Goal: Task Accomplishment & Management: Use online tool/utility

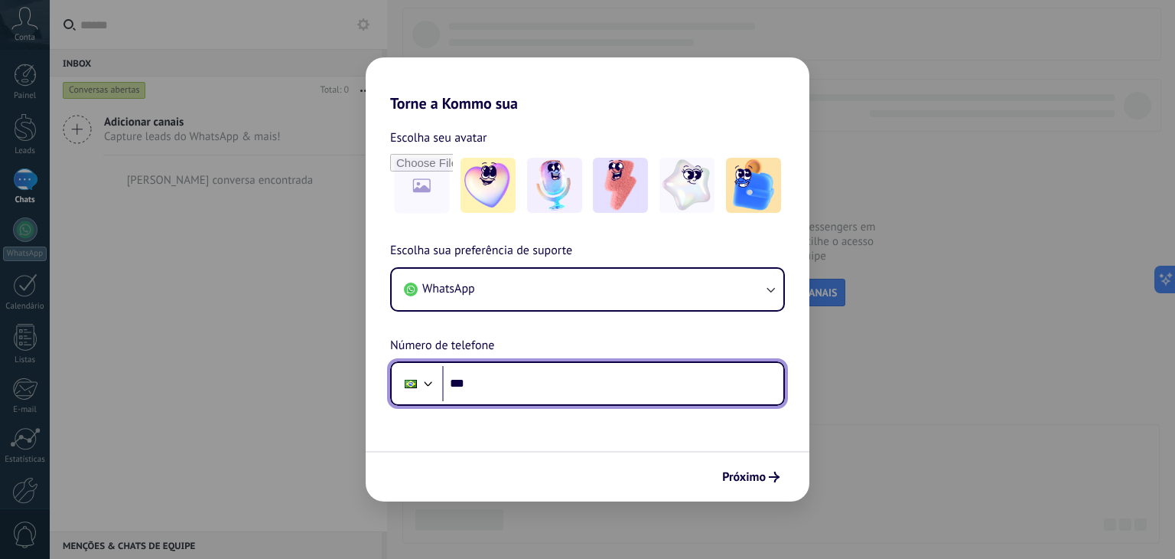
click at [531, 376] on input "***" at bounding box center [612, 383] width 341 height 35
type input "**********"
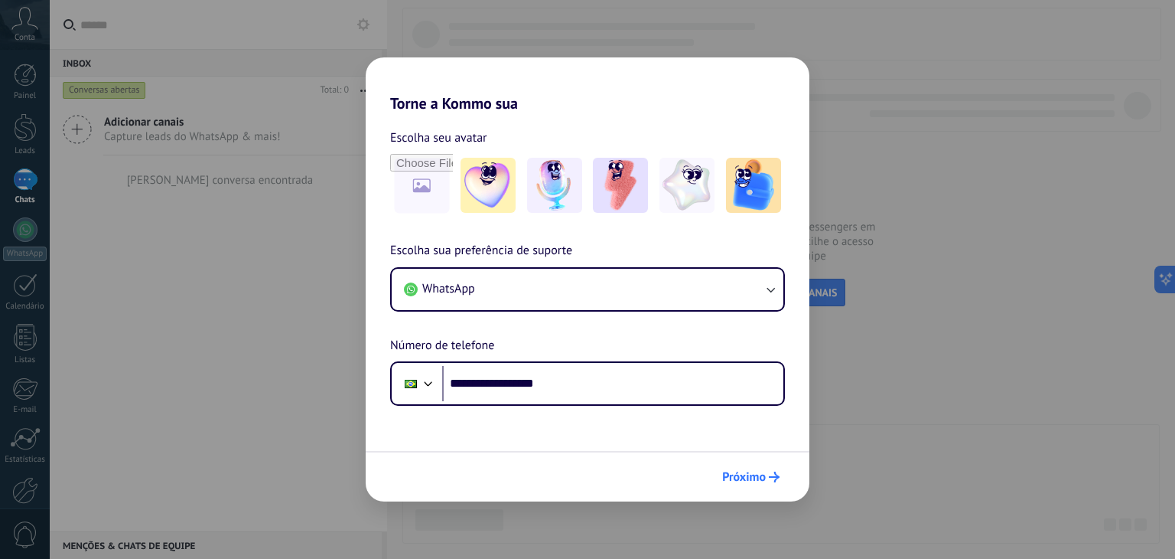
click at [764, 480] on span "Próximo" at bounding box center [744, 476] width 44 height 11
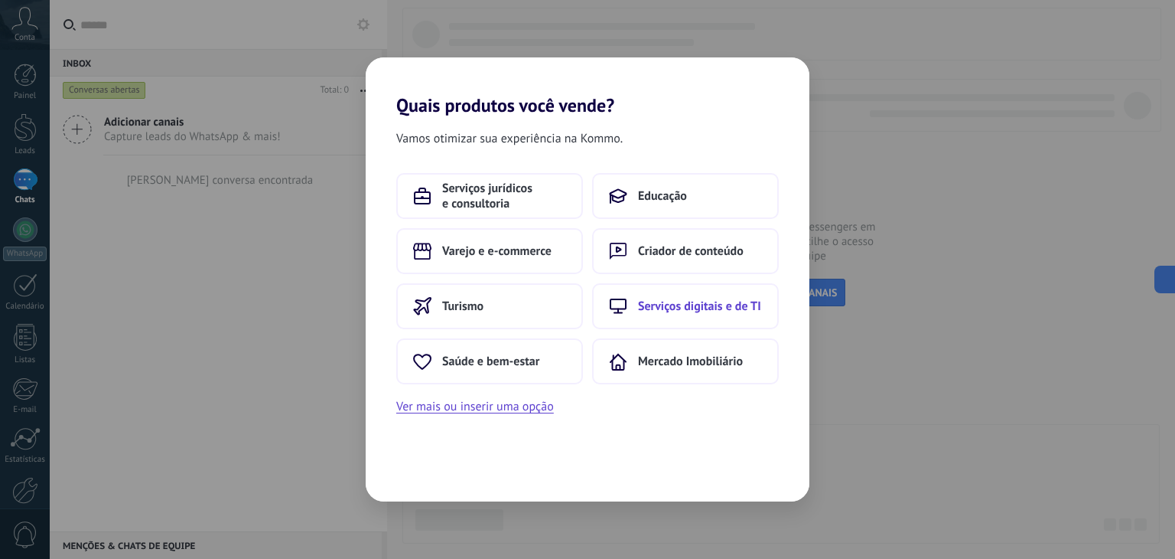
click at [687, 311] on span "Serviços digitais e de TI" at bounding box center [699, 305] width 123 height 15
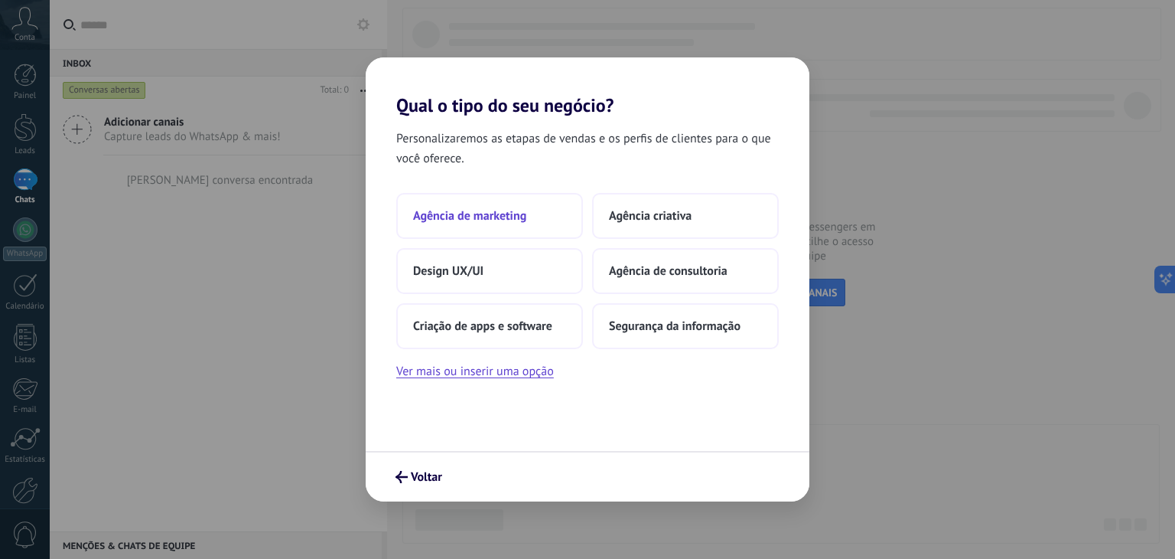
click at [533, 219] on button "Agência de marketing" at bounding box center [489, 216] width 187 height 46
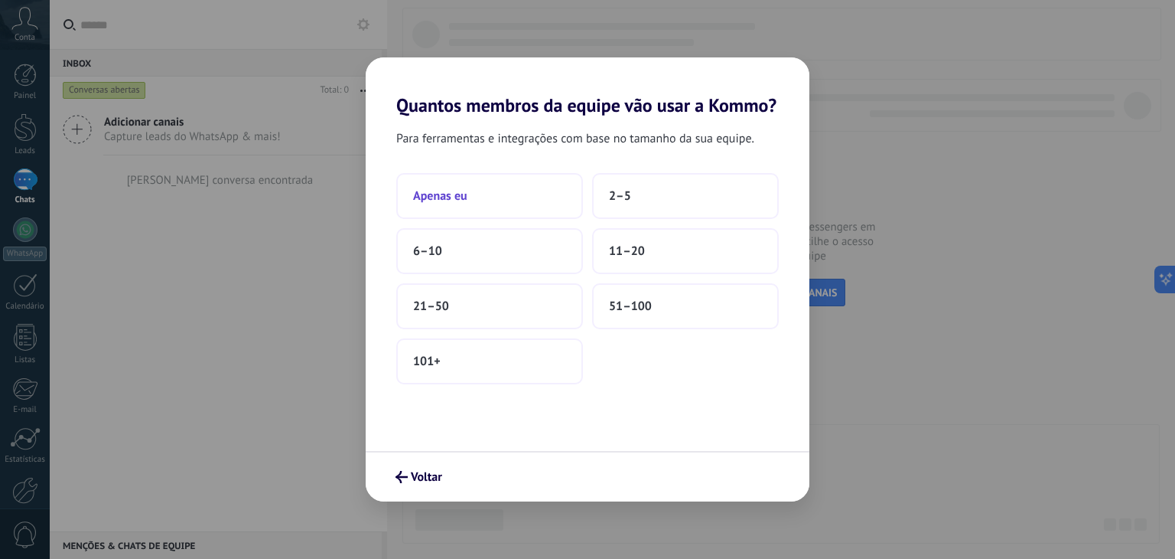
click at [493, 203] on button "Apenas eu" at bounding box center [489, 196] width 187 height 46
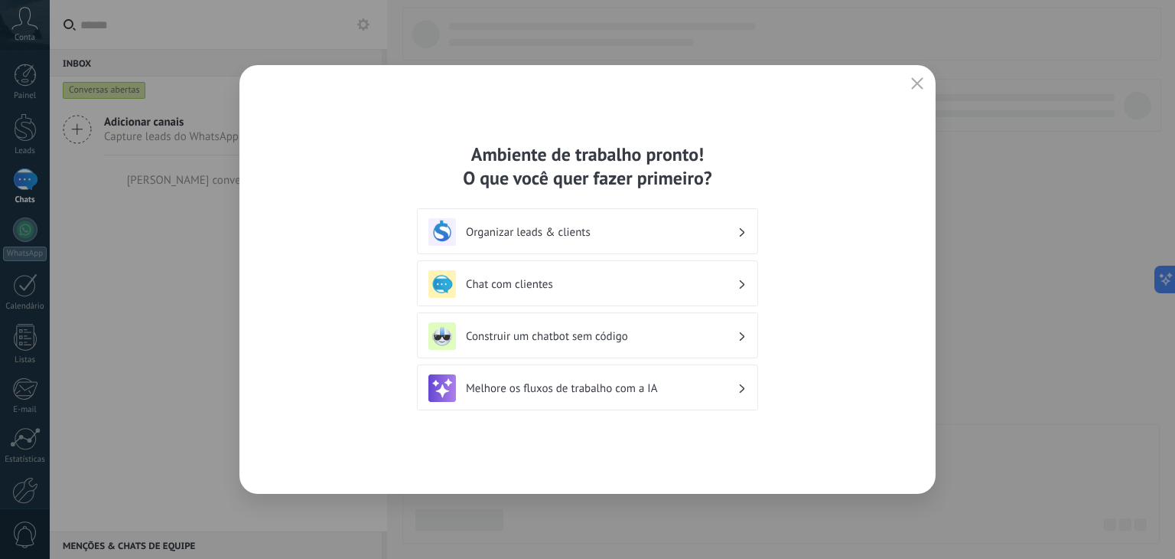
click at [597, 277] on h3 "Chat com clientes" at bounding box center [602, 284] width 272 height 15
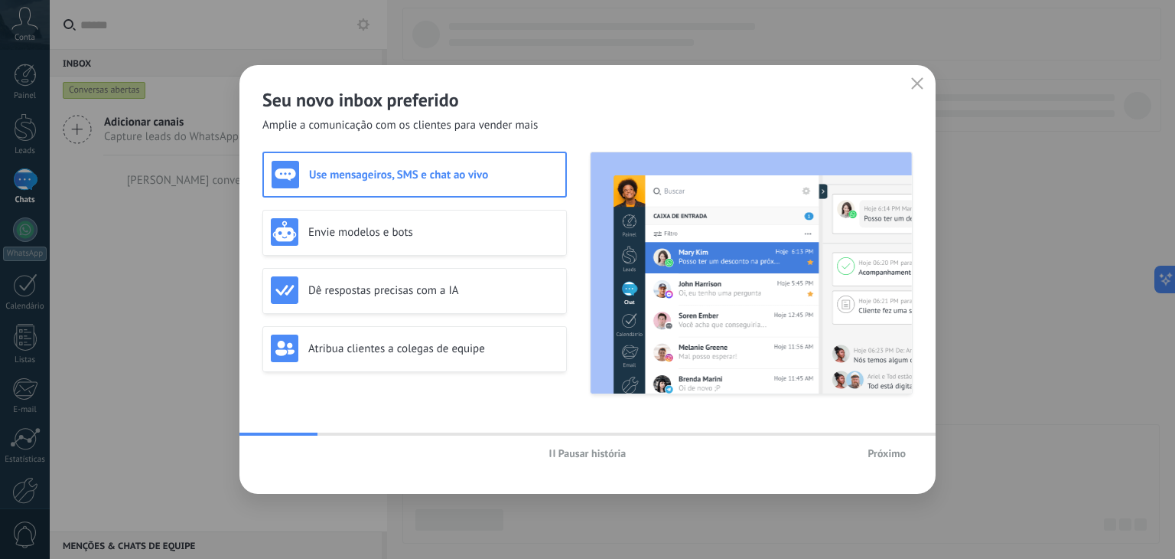
click at [918, 89] on icon "button" at bounding box center [917, 83] width 12 height 12
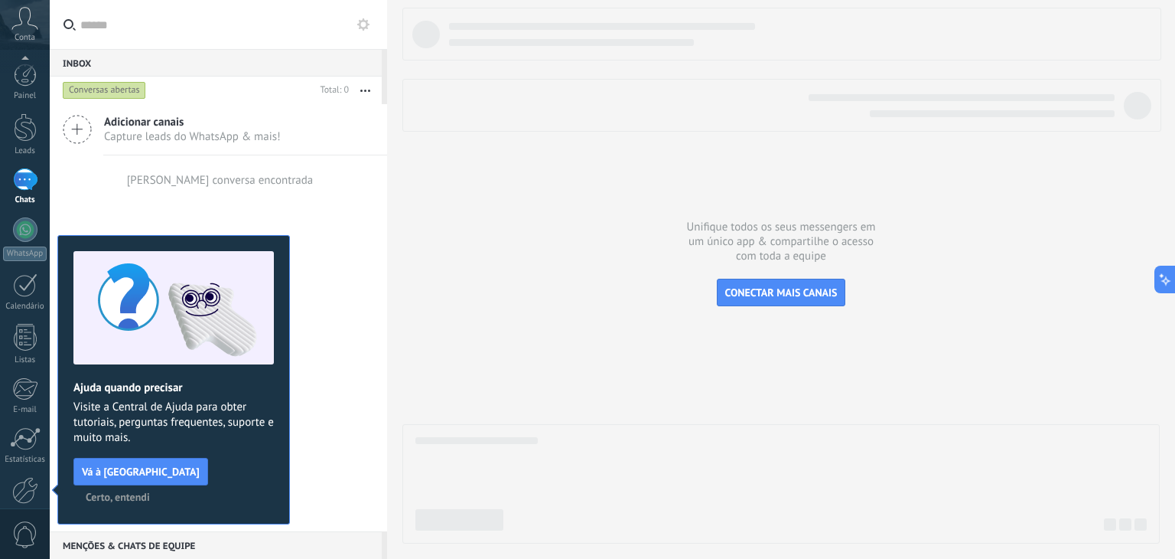
scroll to position [77, 0]
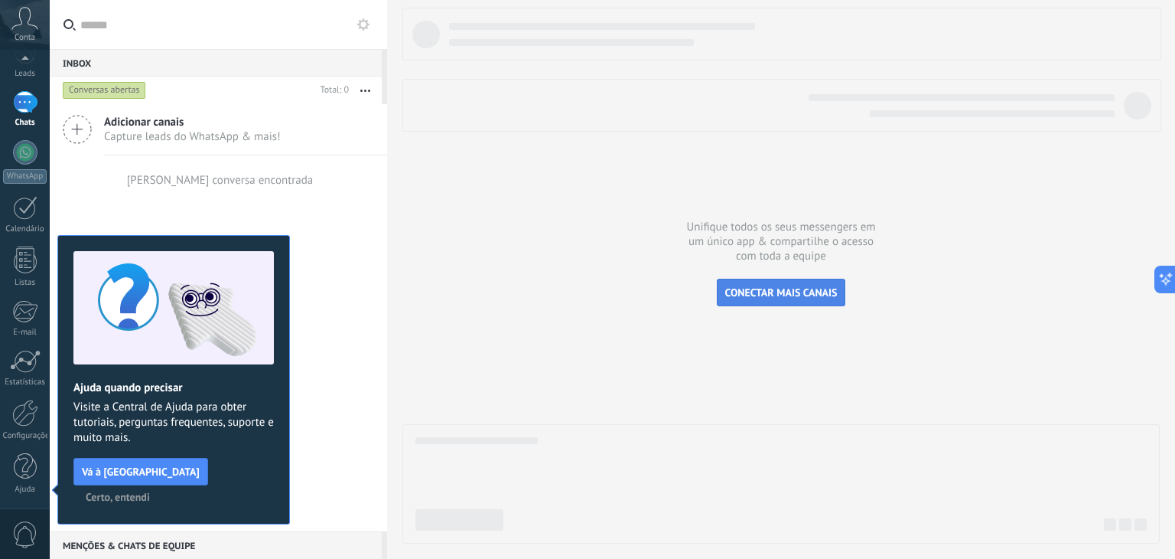
click at [753, 304] on button "CONECTAR MAIS CANAIS" at bounding box center [781, 293] width 129 height 28
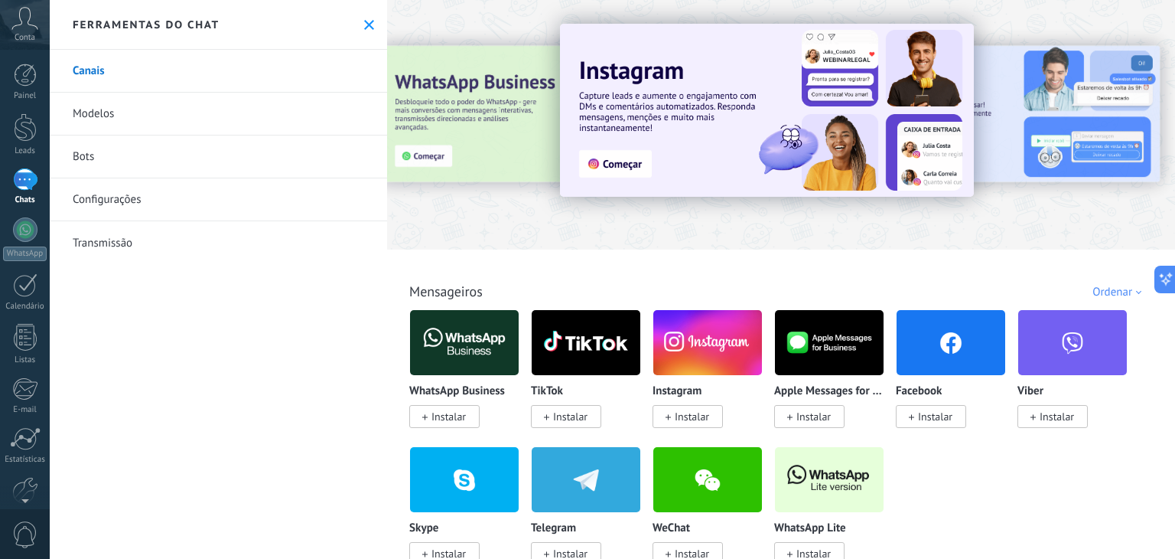
scroll to position [77, 0]
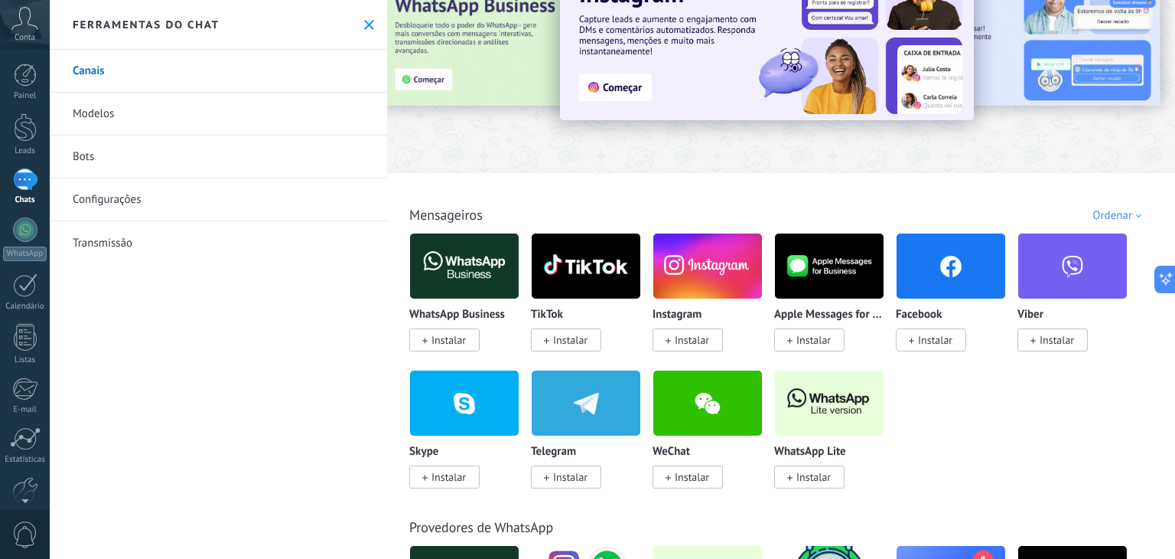
click at [802, 473] on span "Instalar" at bounding box center [814, 477] width 34 height 14
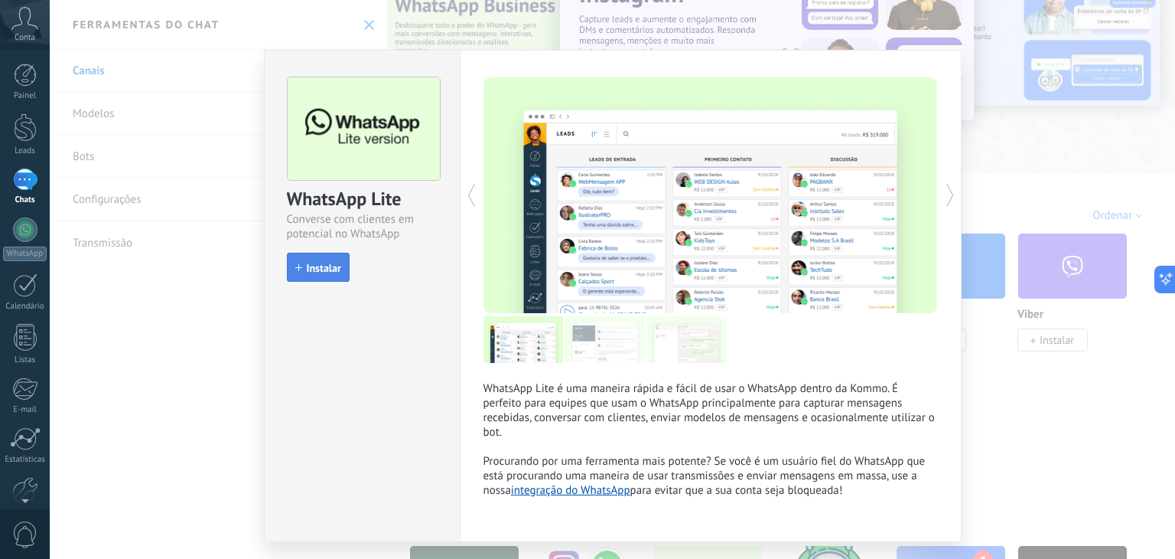
click at [329, 266] on span "Instalar" at bounding box center [324, 267] width 34 height 11
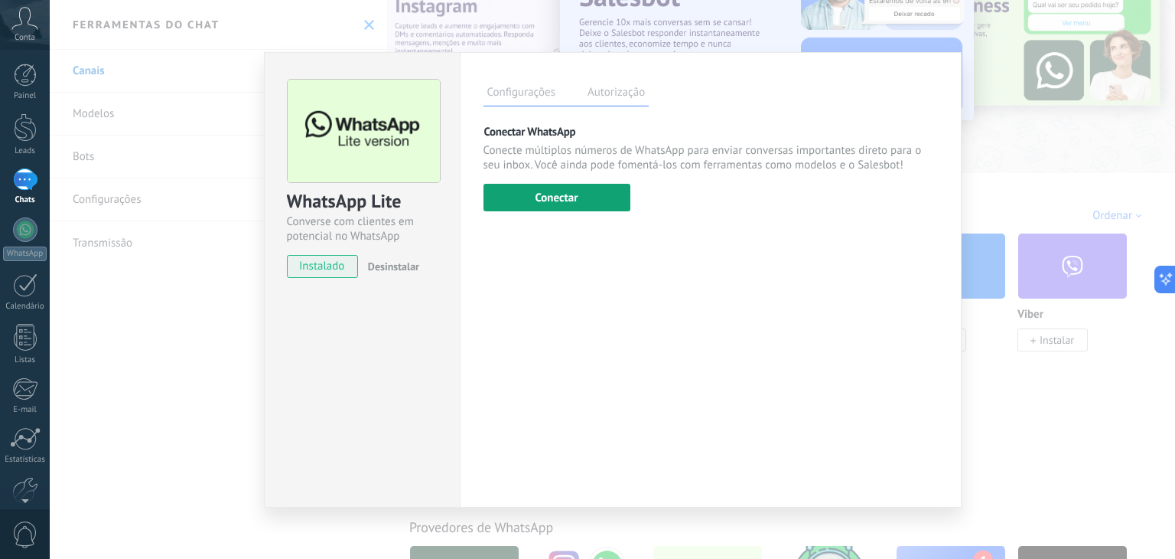
click at [575, 201] on button "Conectar" at bounding box center [557, 198] width 147 height 28
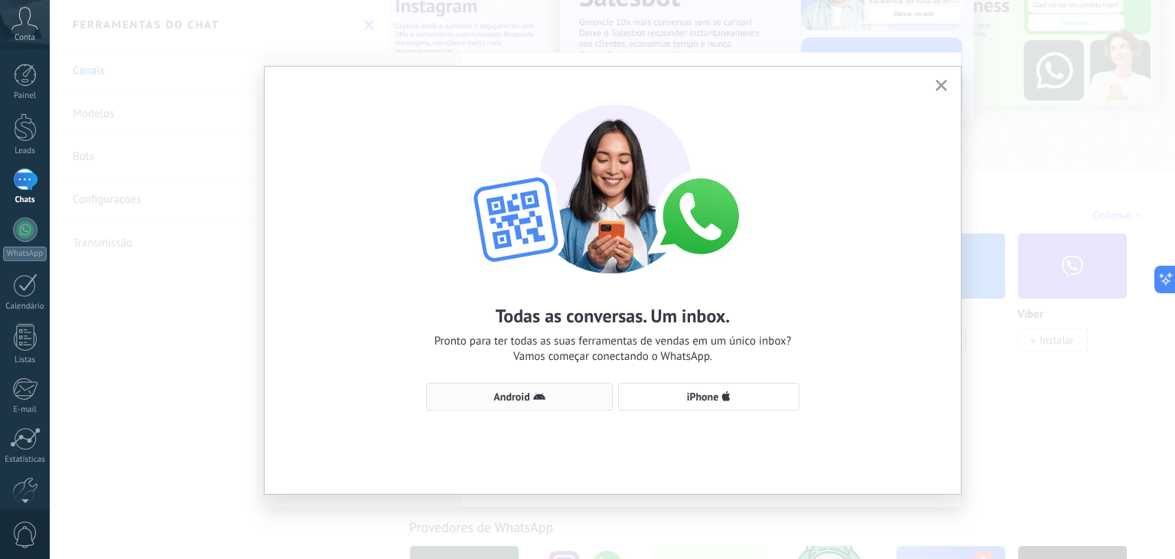
click at [555, 402] on button "Android" at bounding box center [519, 397] width 187 height 28
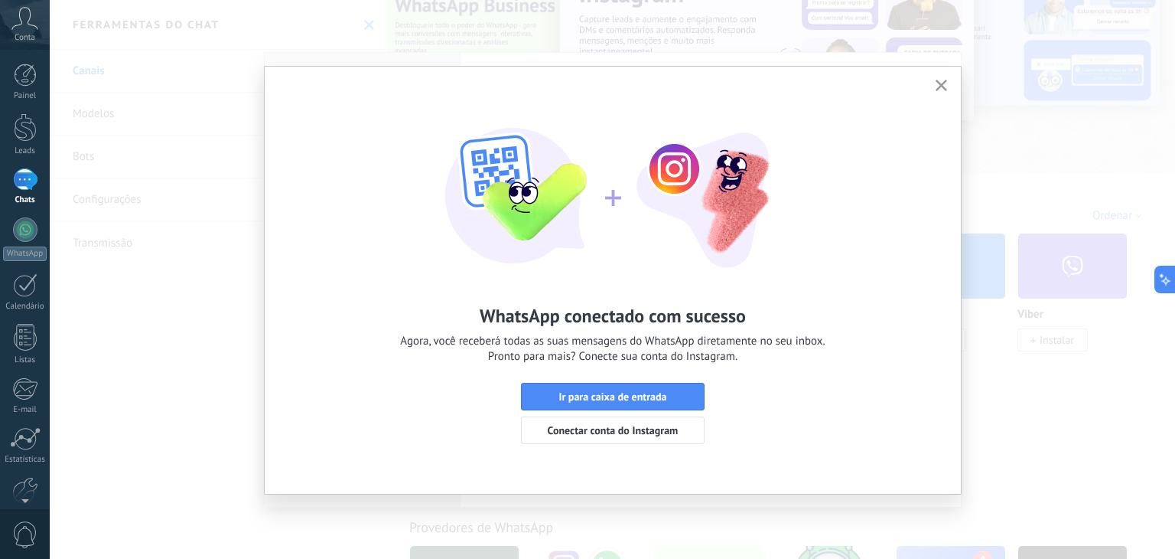
click at [941, 88] on icon "button" at bounding box center [941, 85] width 11 height 11
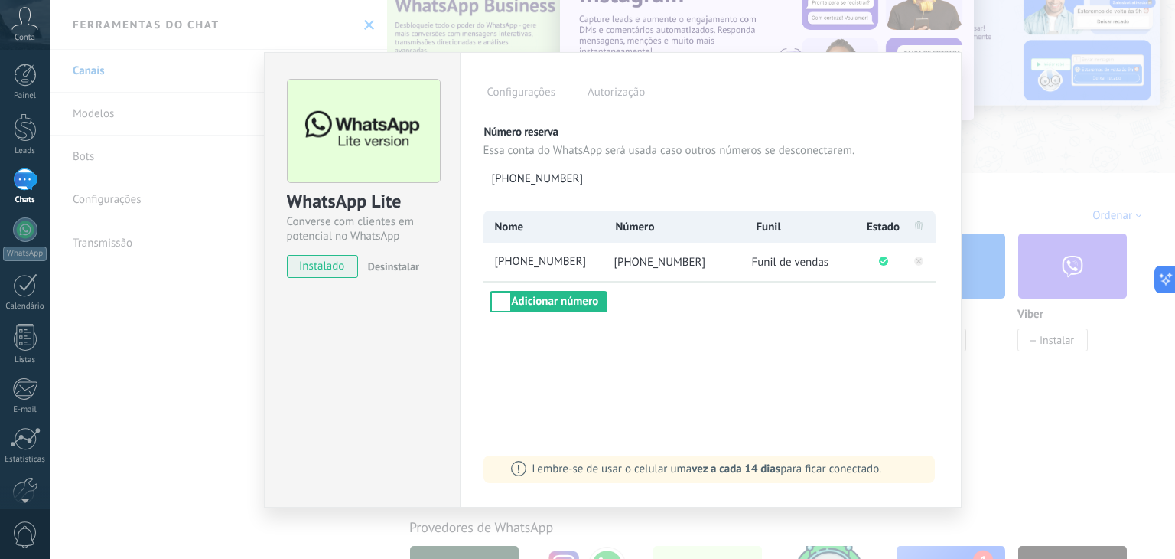
click at [991, 204] on div "WhatsApp Lite Converse com clientes em potencial no WhatsApp instalado Desinsta…" at bounding box center [613, 279] width 1126 height 559
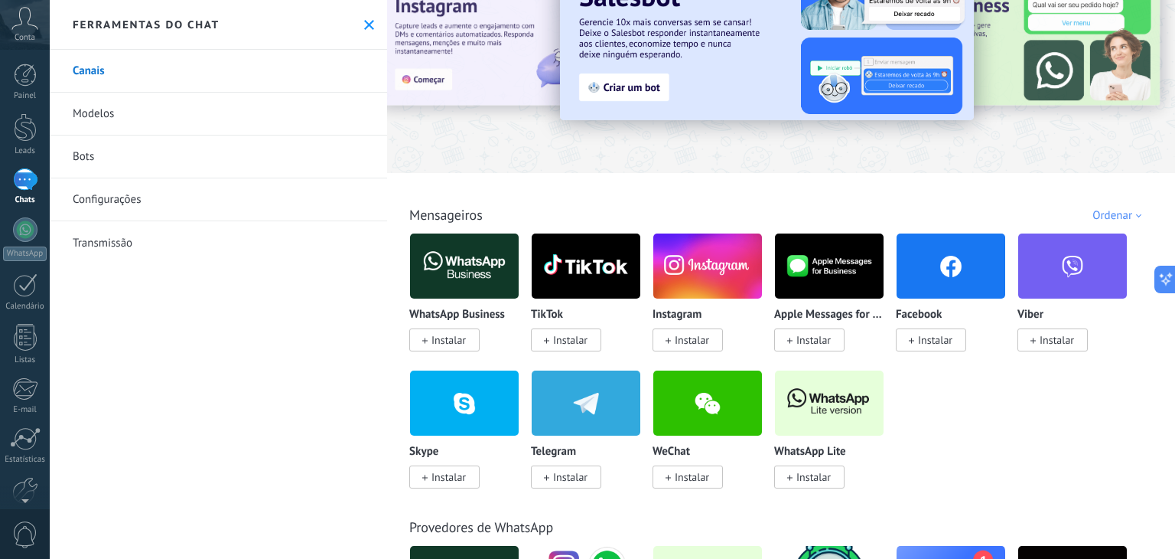
click at [84, 111] on link "Modelos" at bounding box center [218, 114] width 337 height 43
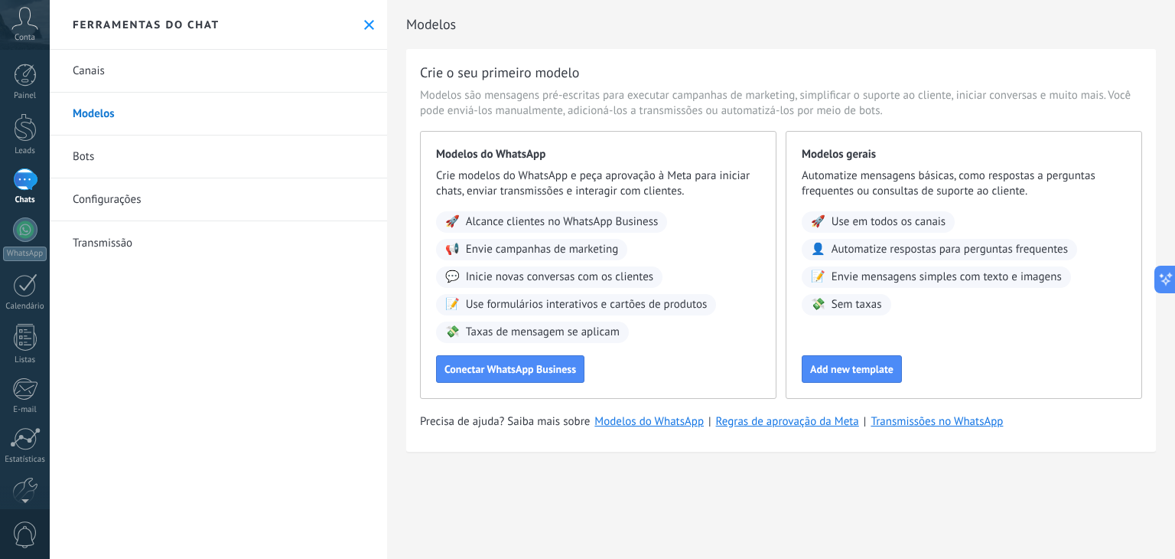
click at [76, 155] on link "Bots" at bounding box center [218, 156] width 337 height 43
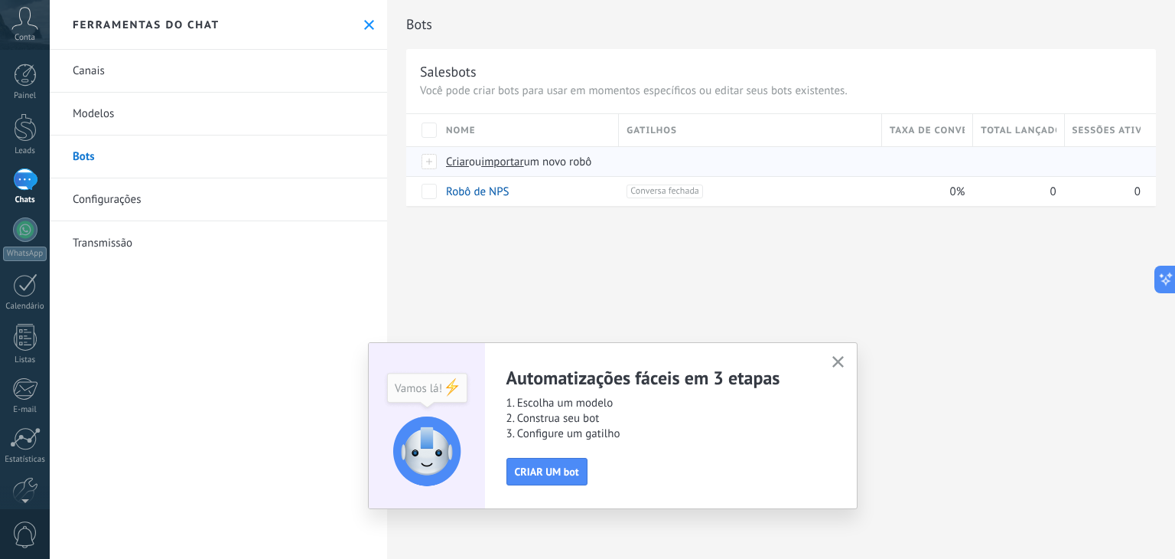
click at [461, 161] on span "Criar" at bounding box center [457, 162] width 23 height 15
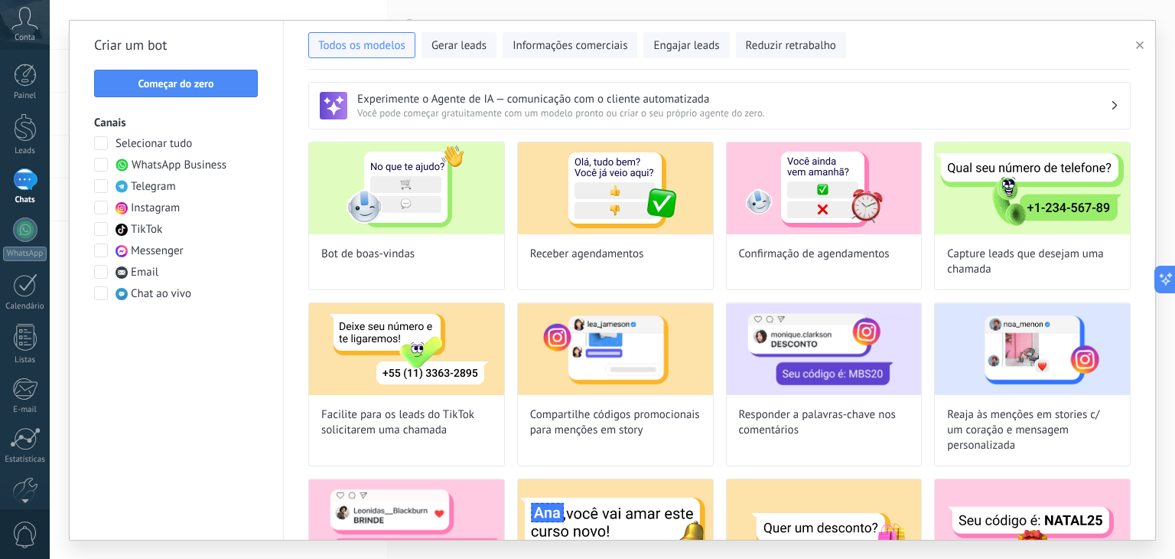
type input "**********"
click at [203, 74] on button "Começar do zero" at bounding box center [176, 84] width 164 height 28
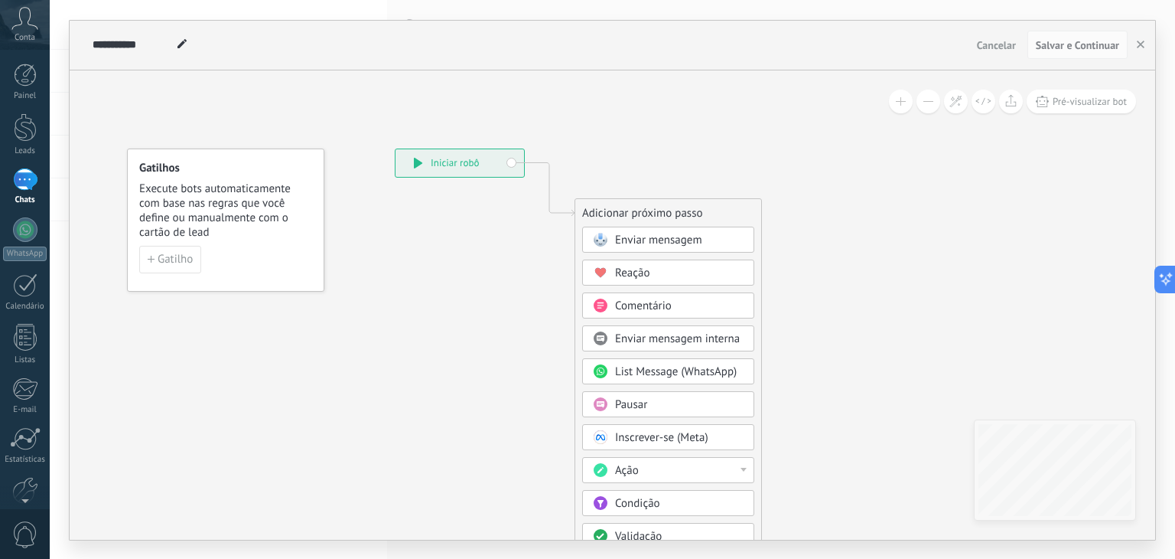
click at [644, 236] on span "Enviar mensagem" at bounding box center [658, 240] width 87 height 15
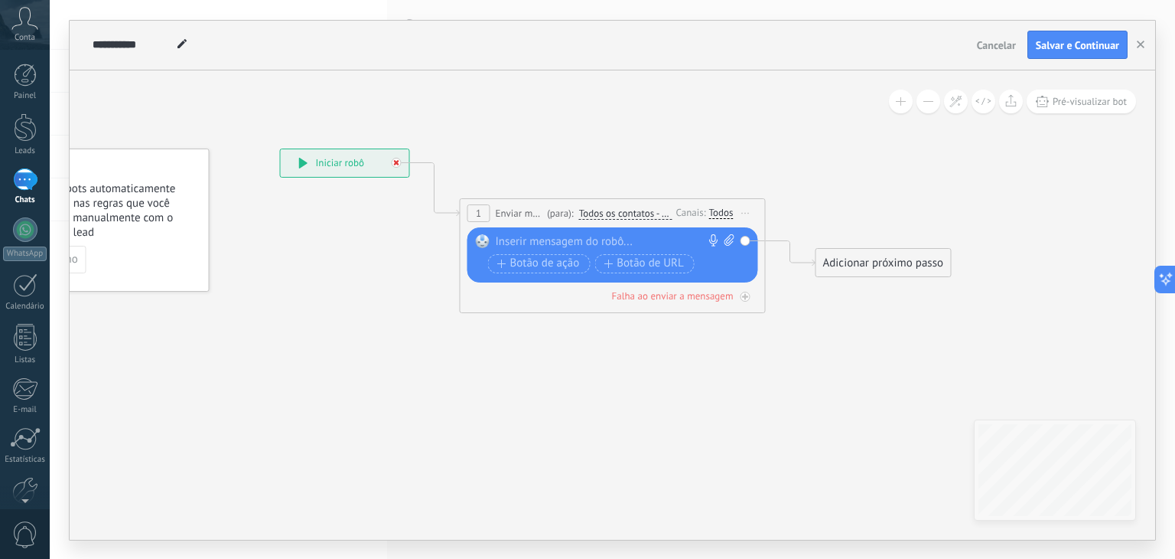
click at [393, 163] on div at bounding box center [397, 163] width 10 height 10
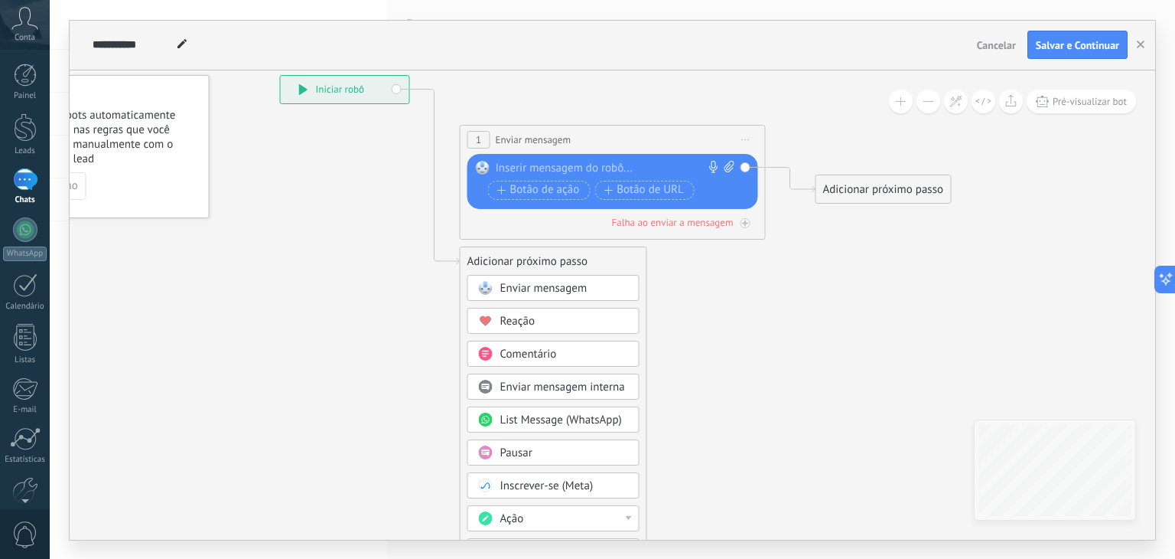
click at [527, 337] on div "Enviar mensagem Enviar mensagem Enviar mensagem Reação Comentário Enviar mensag…" at bounding box center [554, 522] width 172 height 494
click at [565, 445] on div "Pausar" at bounding box center [564, 452] width 129 height 15
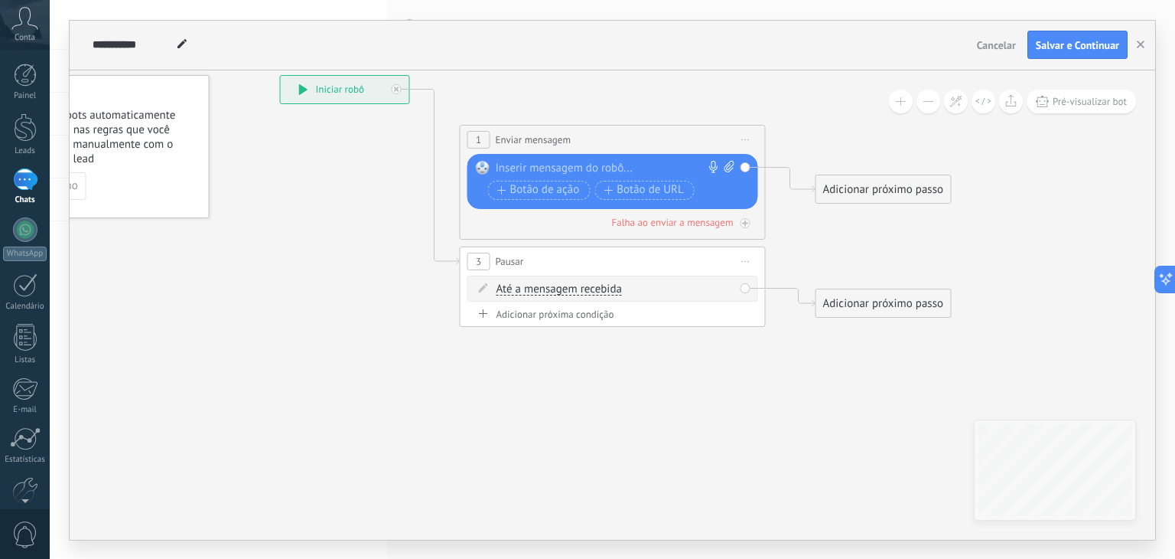
click at [565, 291] on span "Até a mensagem recebida" at bounding box center [559, 289] width 125 height 12
click at [565, 291] on button "Até a mensagem recebida" at bounding box center [584, 289] width 191 height 28
click at [533, 314] on span "Cronômetro" at bounding box center [572, 316] width 185 height 15
click at [605, 285] on span ": * horas * min * seg" at bounding box center [602, 289] width 97 height 15
type input "*"
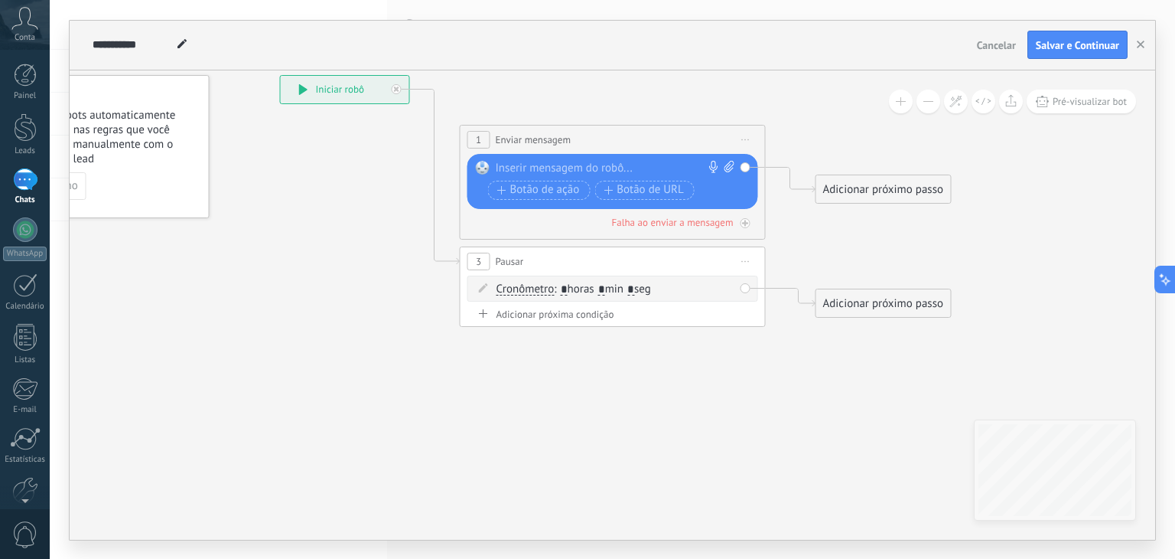
click at [634, 288] on input "*" at bounding box center [630, 289] width 7 height 12
click at [640, 288] on span ": * horas * min * seg" at bounding box center [602, 289] width 97 height 15
click at [640, 285] on span ": * horas * min * seg" at bounding box center [602, 289] width 97 height 15
type input "*"
click at [702, 373] on icon at bounding box center [589, 200] width 1384 height 1016
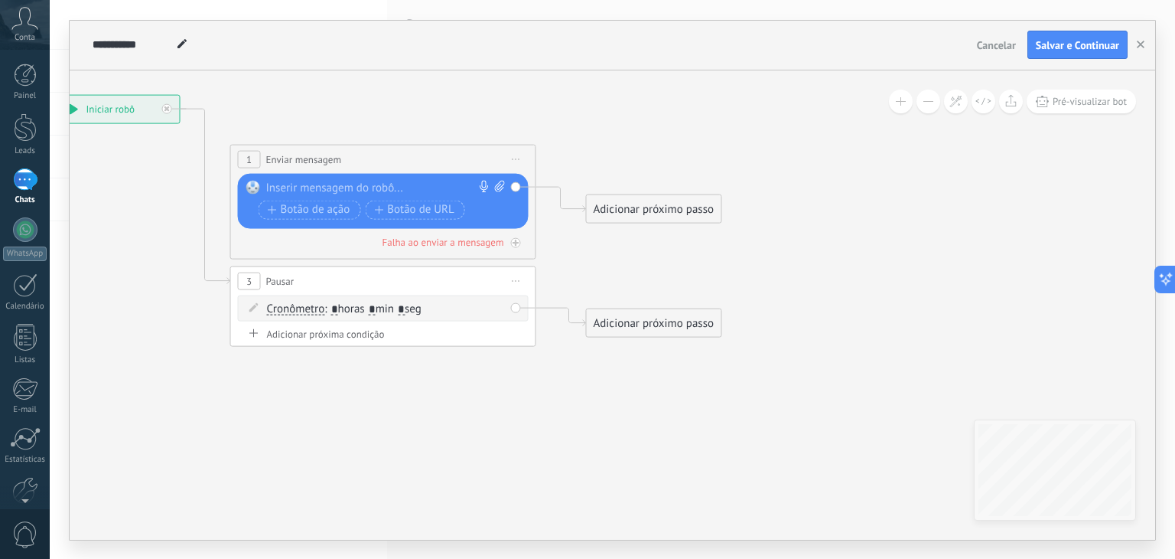
drag, startPoint x: 710, startPoint y: 401, endPoint x: 519, endPoint y: 418, distance: 192.0
click at [519, 418] on icon at bounding box center [360, 220] width 1384 height 1016
click at [510, 154] on span "Iniciar pré-visualização aqui [GEOGRAPHIC_DATA] Duplicar Excluir" at bounding box center [516, 159] width 24 height 22
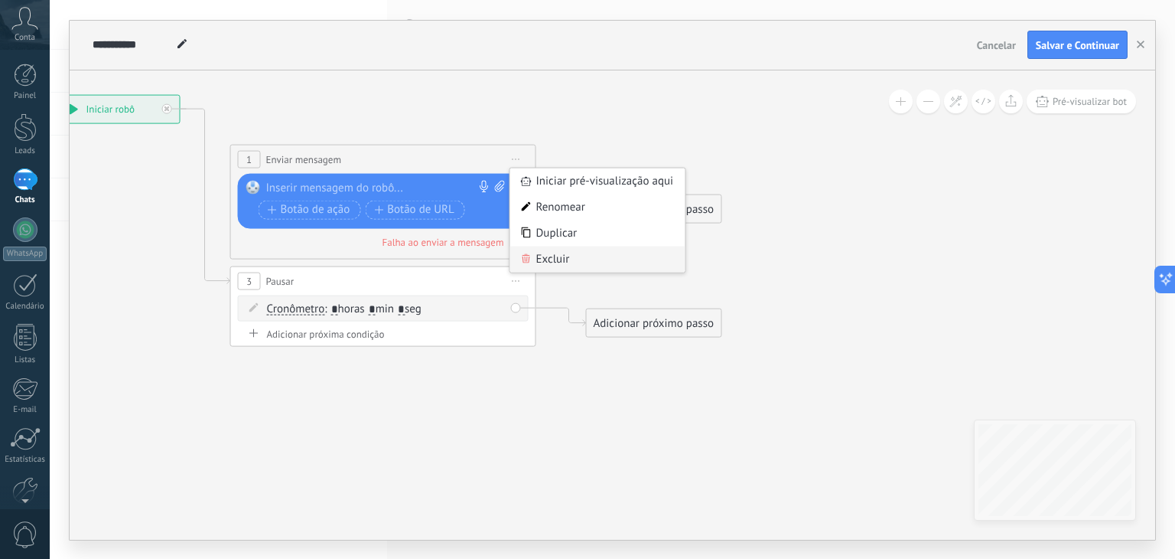
click at [557, 258] on div "Excluir" at bounding box center [597, 259] width 175 height 26
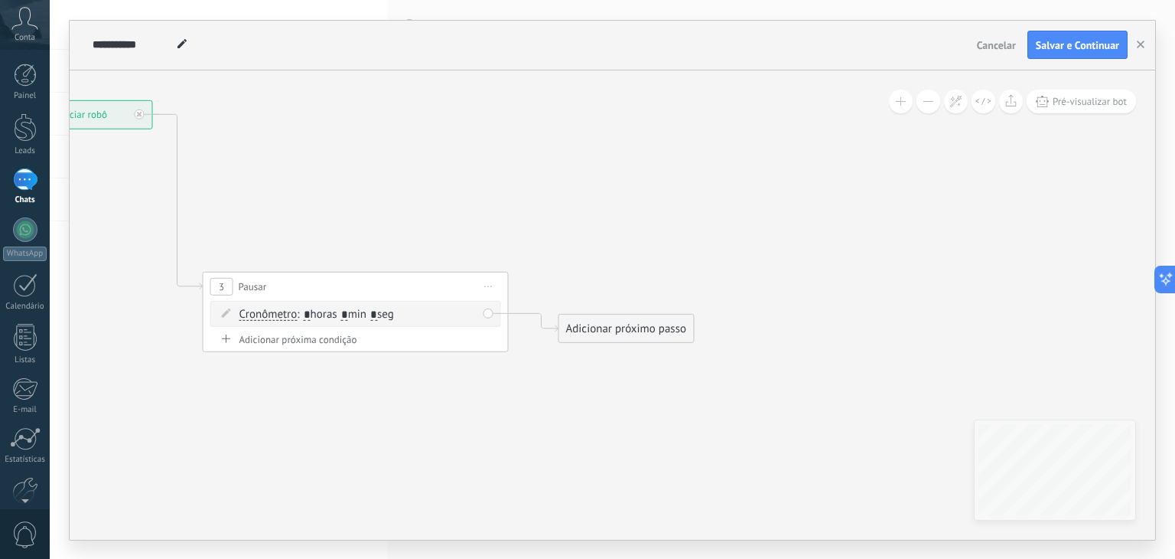
drag, startPoint x: 275, startPoint y: 145, endPoint x: 247, endPoint y: 152, distance: 29.1
click at [248, 151] on icon at bounding box center [332, 225] width 1384 height 1016
click at [595, 325] on div "Adicionar próximo passo" at bounding box center [626, 327] width 135 height 25
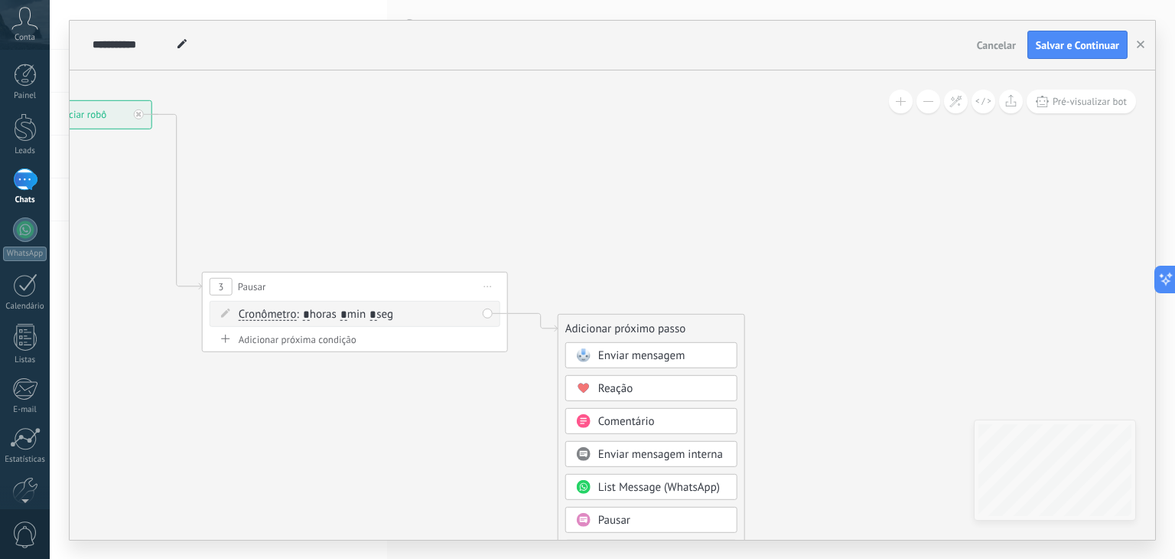
click at [627, 350] on span "Enviar mensagem" at bounding box center [641, 354] width 87 height 15
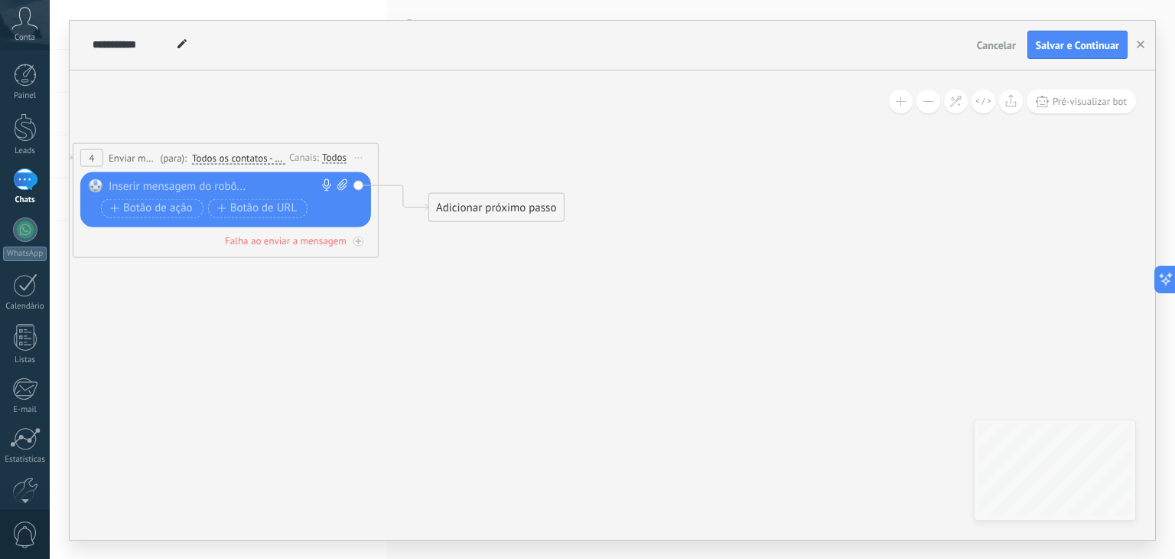
drag, startPoint x: 695, startPoint y: 292, endPoint x: 307, endPoint y: 120, distance: 424.1
click at [307, 120] on icon at bounding box center [24, 92] width 1740 height 1093
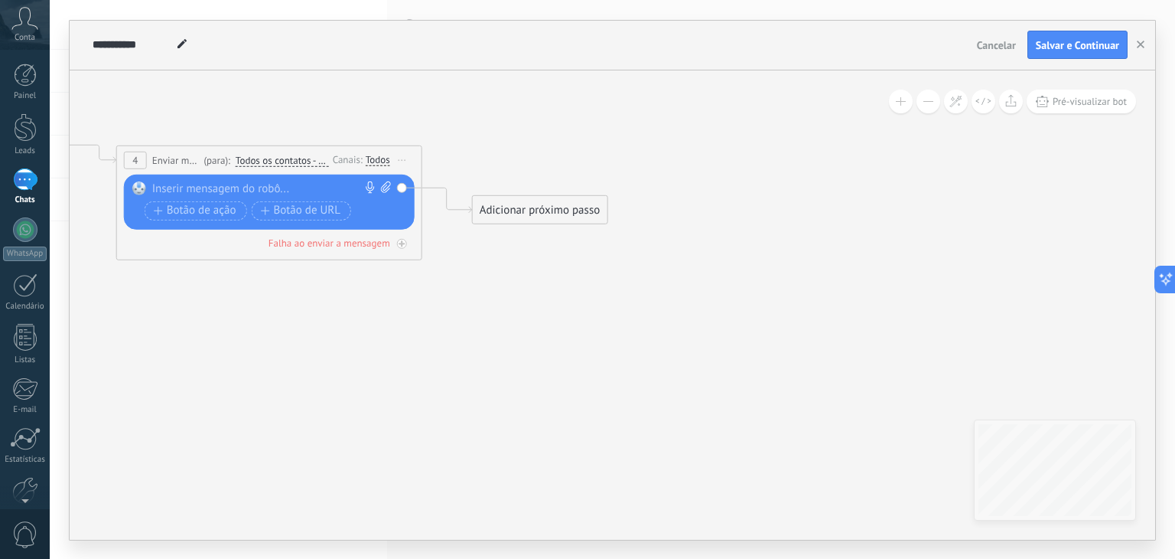
drag, startPoint x: 279, startPoint y: 308, endPoint x: 316, endPoint y: 309, distance: 37.5
click at [321, 310] on icon at bounding box center [68, 95] width 1740 height 1093
paste div
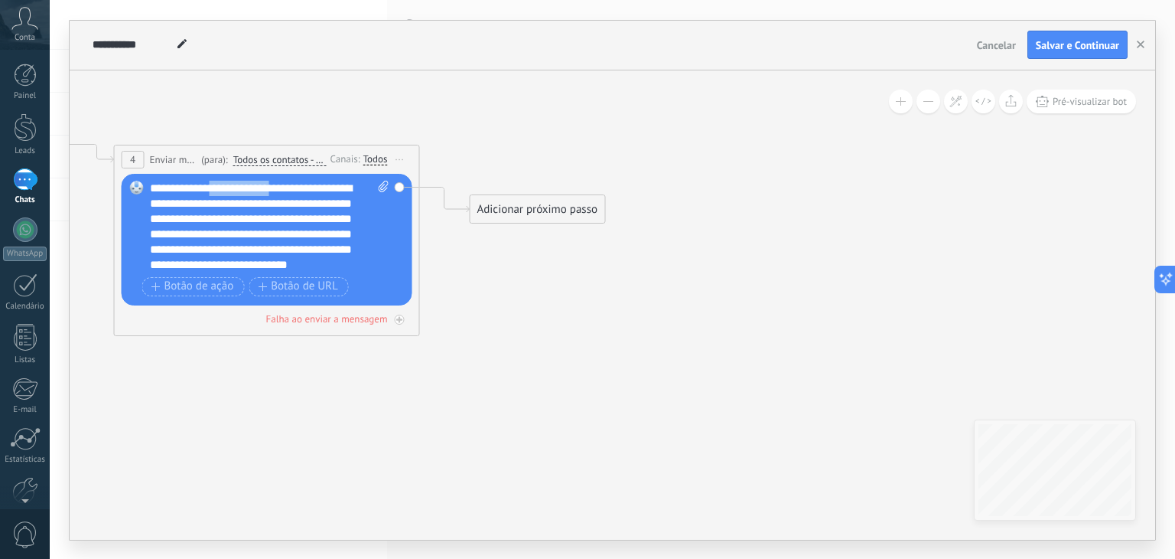
drag, startPoint x: 283, startPoint y: 186, endPoint x: 221, endPoint y: 186, distance: 62.0
click at [221, 186] on div "**********" at bounding box center [270, 227] width 240 height 92
click at [344, 249] on div "**********" at bounding box center [270, 227] width 240 height 92
click at [523, 216] on div "Adicionar próximo passo" at bounding box center [538, 209] width 135 height 25
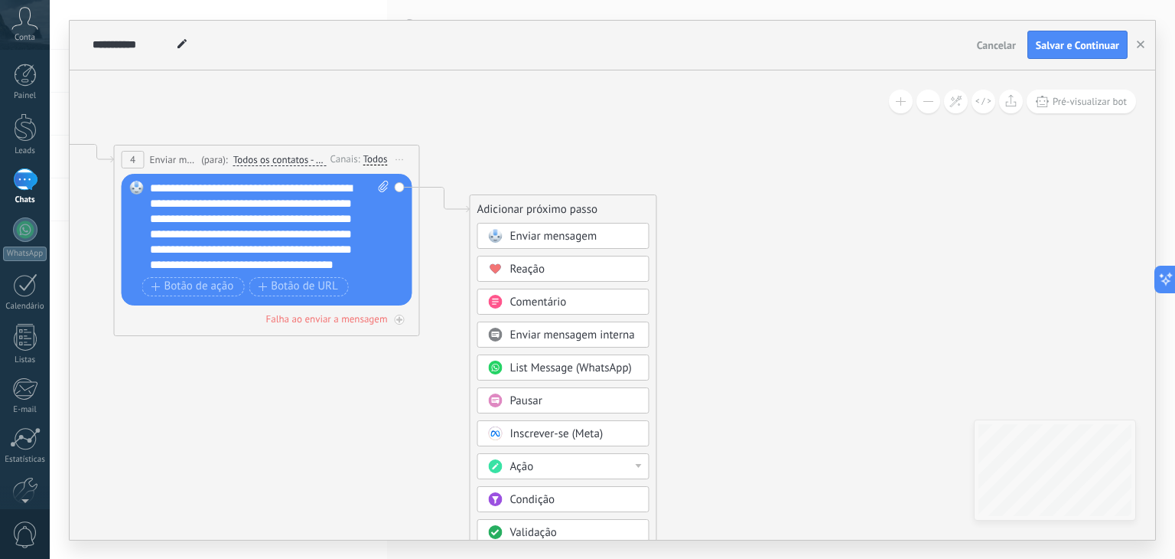
click at [545, 396] on div "Pausar" at bounding box center [574, 400] width 129 height 15
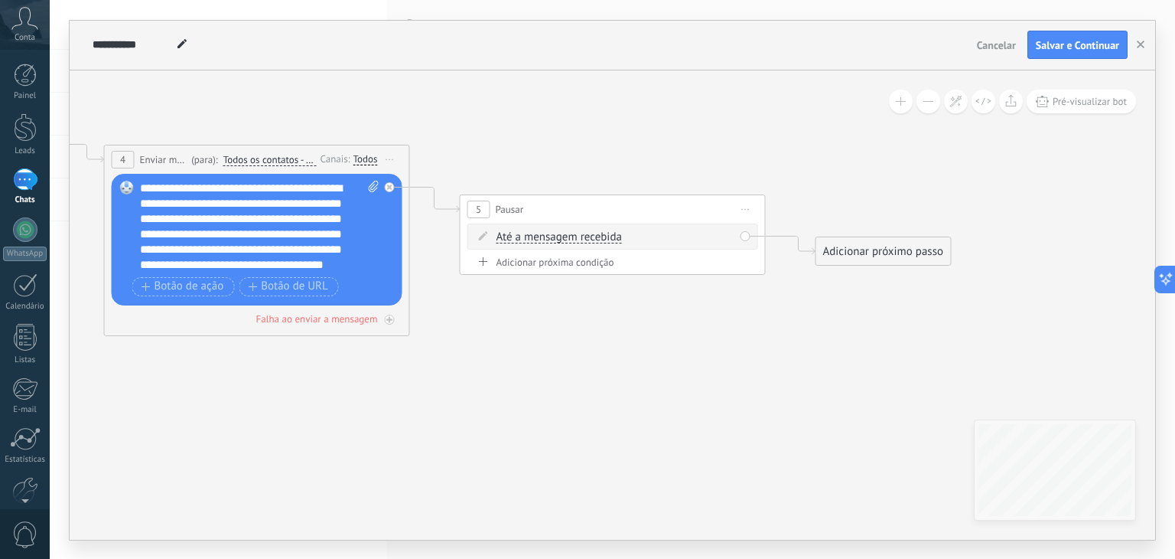
click at [569, 236] on span "Até a mensagem recebida" at bounding box center [559, 237] width 125 height 12
click at [569, 236] on button "Até a mensagem recebida" at bounding box center [584, 237] width 191 height 28
click at [539, 261] on span "Cronômetro" at bounding box center [572, 264] width 185 height 15
click at [604, 233] on span ": * horas * min * seg" at bounding box center [602, 237] width 97 height 15
type input "*"
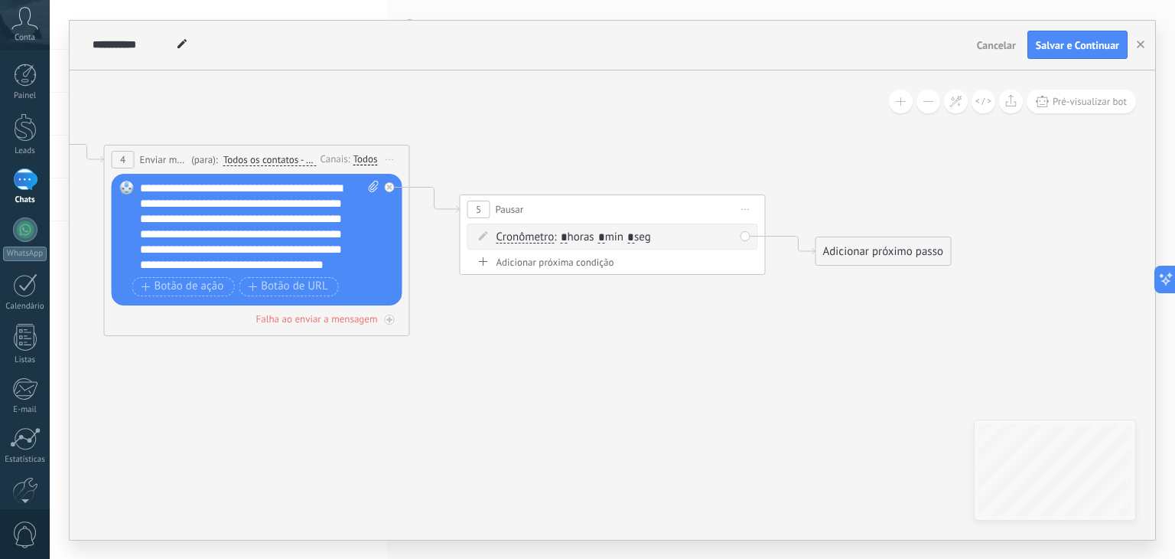
drag, startPoint x: 647, startPoint y: 233, endPoint x: 640, endPoint y: 236, distance: 8.0
click at [640, 235] on span ": * horas * min * seg" at bounding box center [602, 237] width 97 height 15
type input "*"
click at [851, 250] on div "Adicionar próximo passo" at bounding box center [883, 251] width 135 height 25
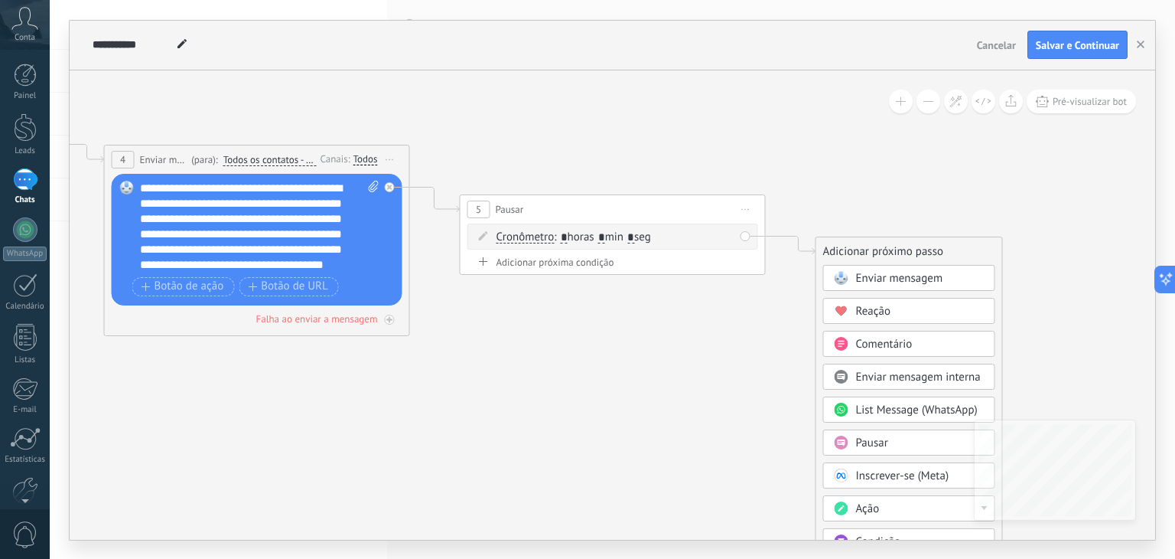
click at [867, 281] on span "Enviar mensagem" at bounding box center [899, 278] width 87 height 15
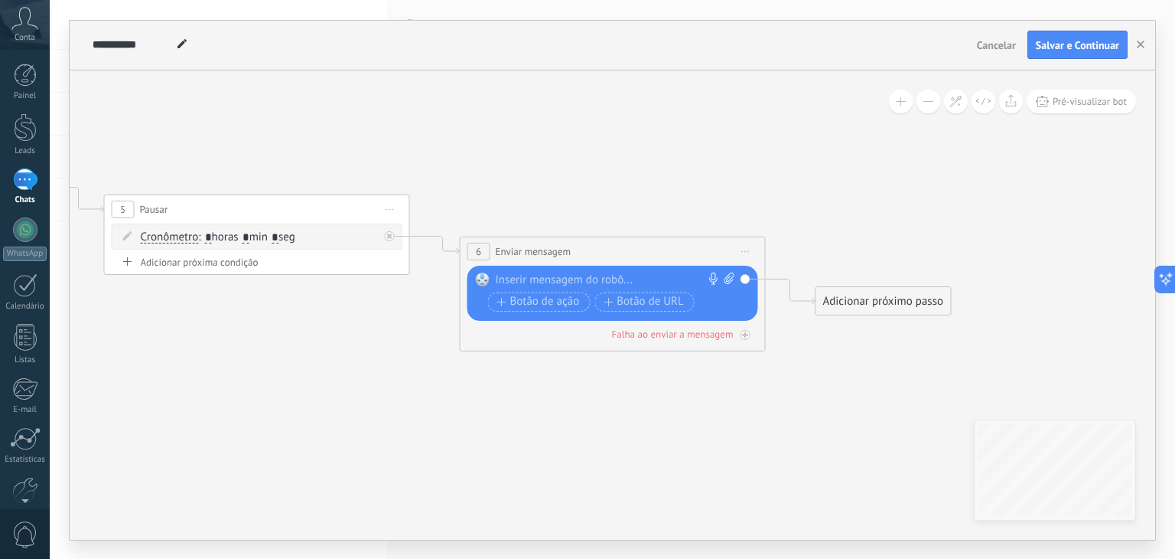
paste div
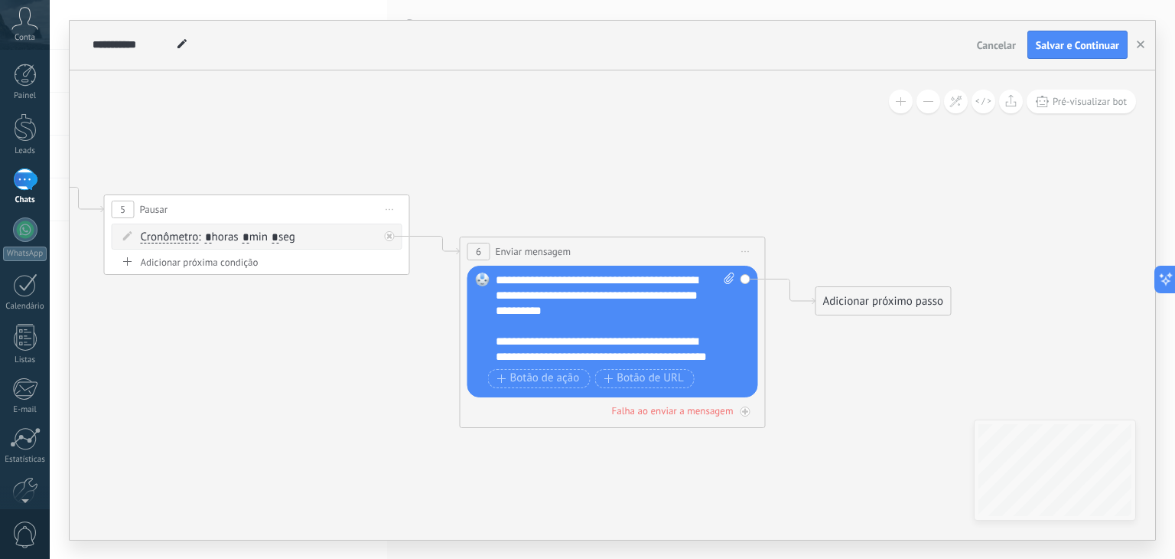
click at [697, 357] on div "**********" at bounding box center [602, 357] width 213 height 46
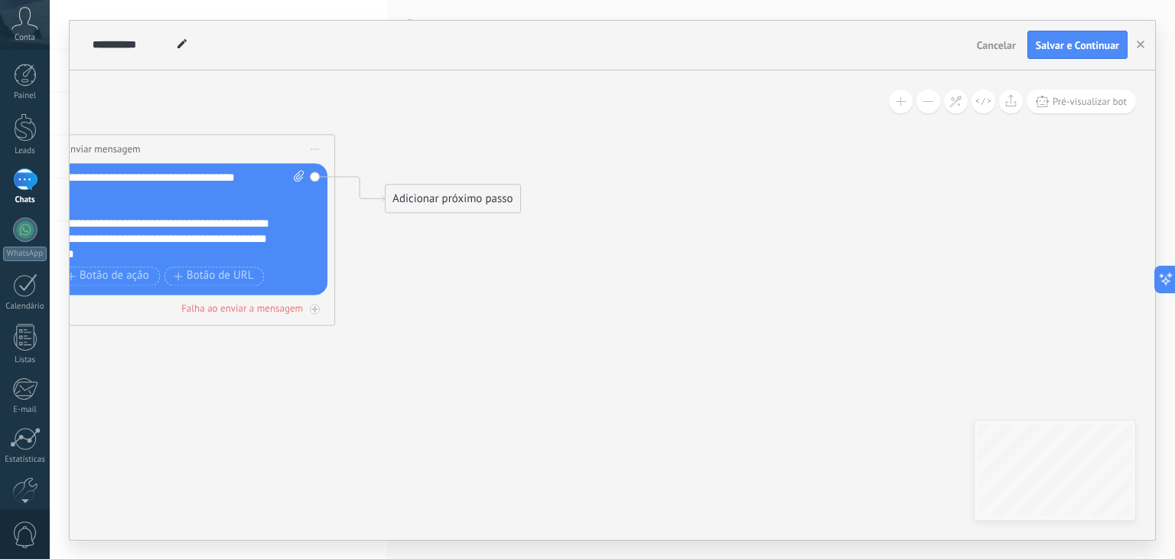
drag, startPoint x: 787, startPoint y: 333, endPoint x: 356, endPoint y: 230, distance: 442.8
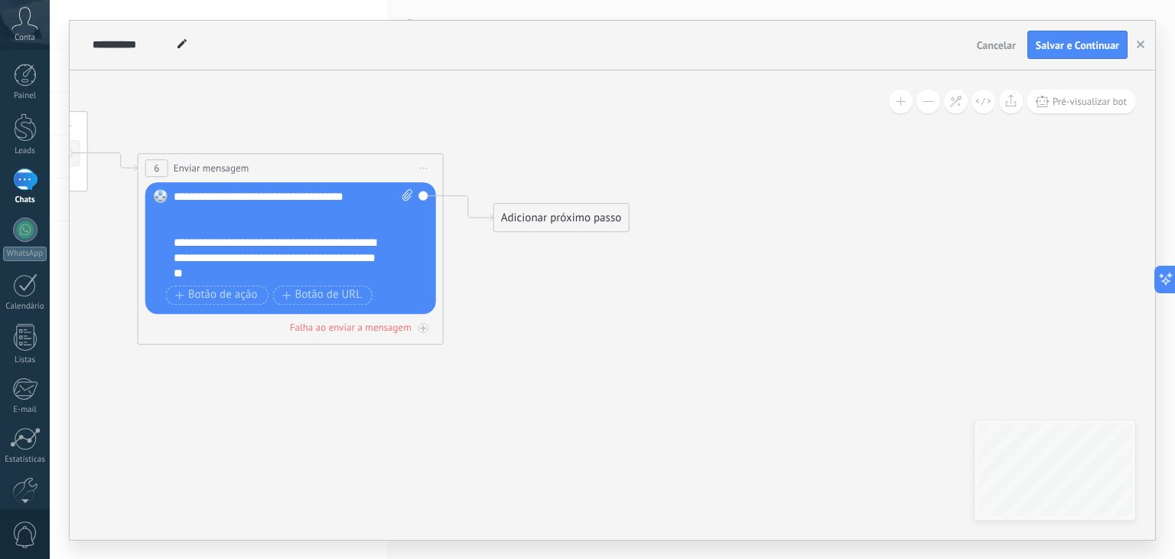
drag, startPoint x: 358, startPoint y: 231, endPoint x: 466, endPoint y: 249, distance: 109.4
click at [525, 219] on div "Adicionar próximo passo" at bounding box center [561, 217] width 135 height 25
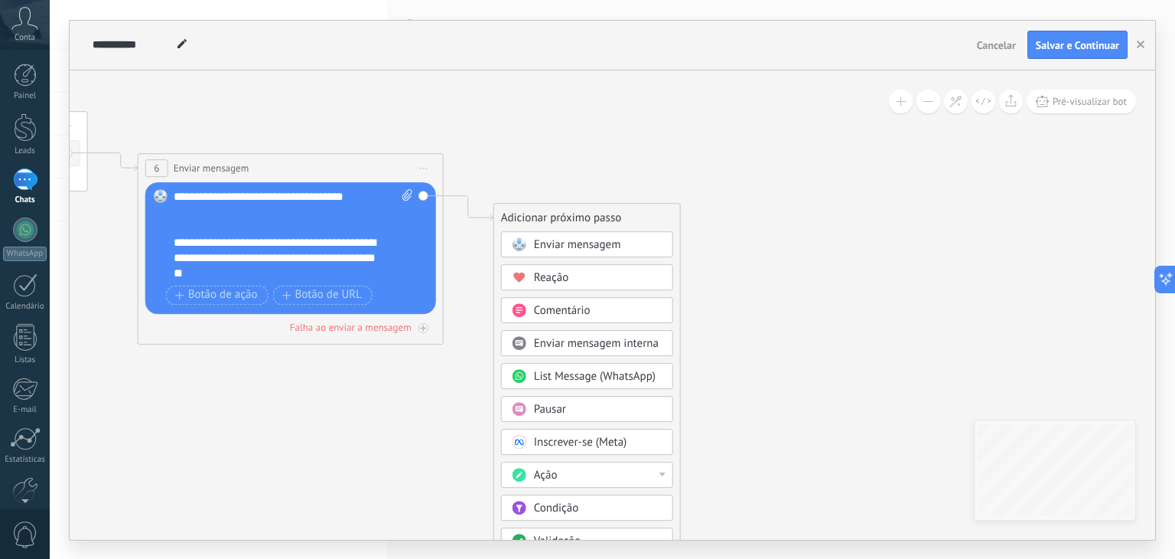
click at [601, 404] on div "Pausar" at bounding box center [598, 409] width 129 height 15
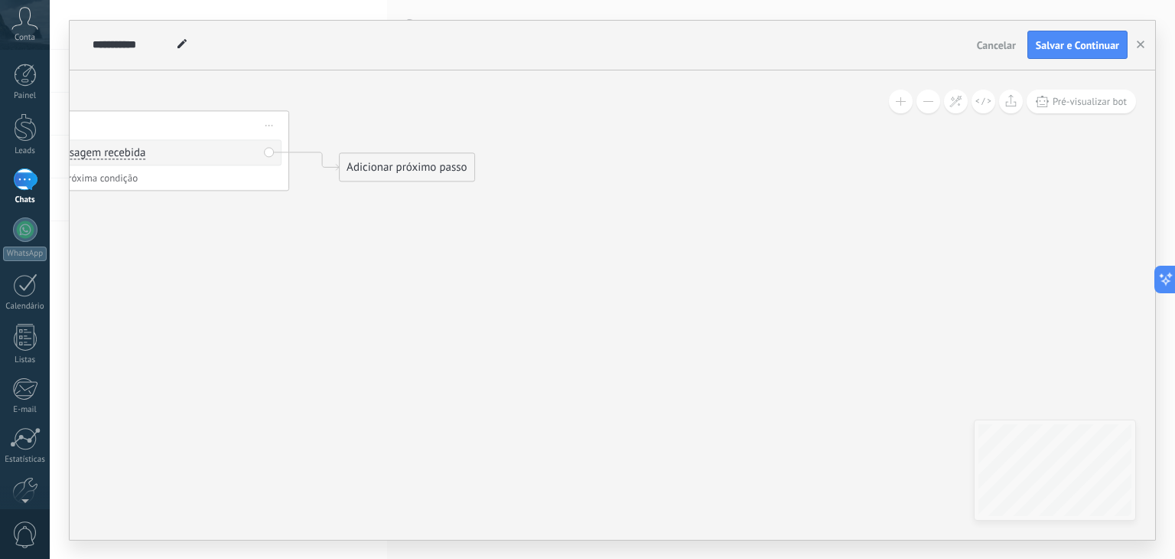
drag, startPoint x: 698, startPoint y: 344, endPoint x: 239, endPoint y: 246, distance: 469.4
click at [386, 172] on div "Adicionar próximo passo" at bounding box center [406, 167] width 135 height 25
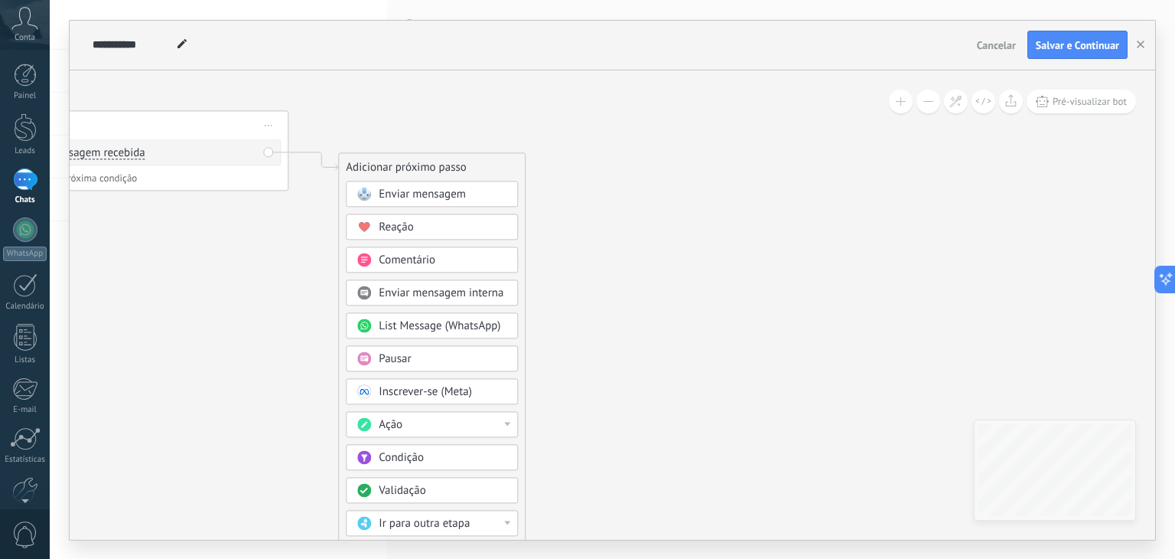
click at [438, 189] on span "Enviar mensagem" at bounding box center [422, 194] width 87 height 15
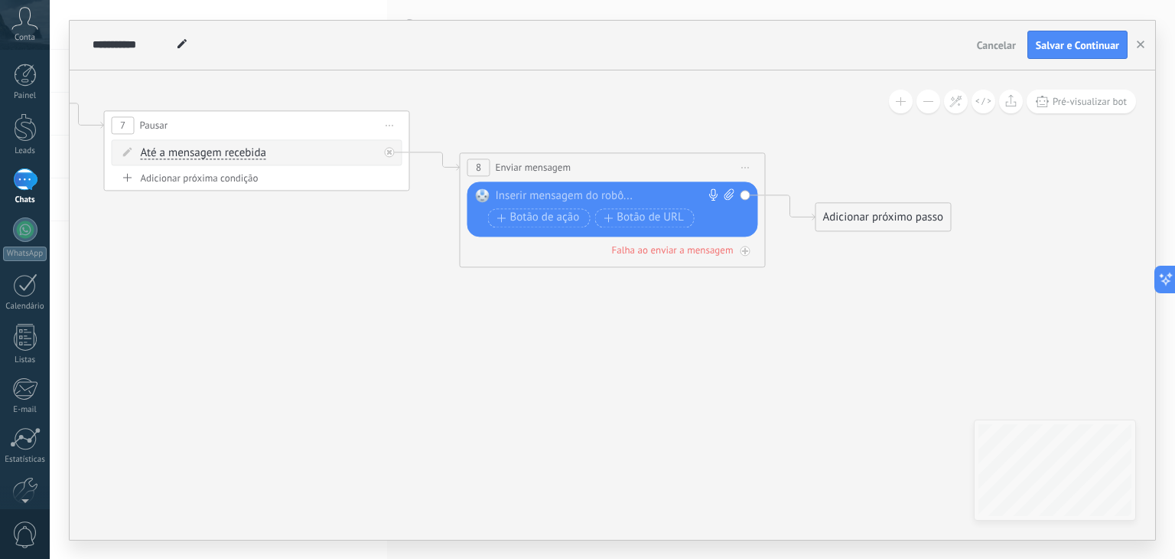
click at [520, 191] on div at bounding box center [609, 195] width 227 height 15
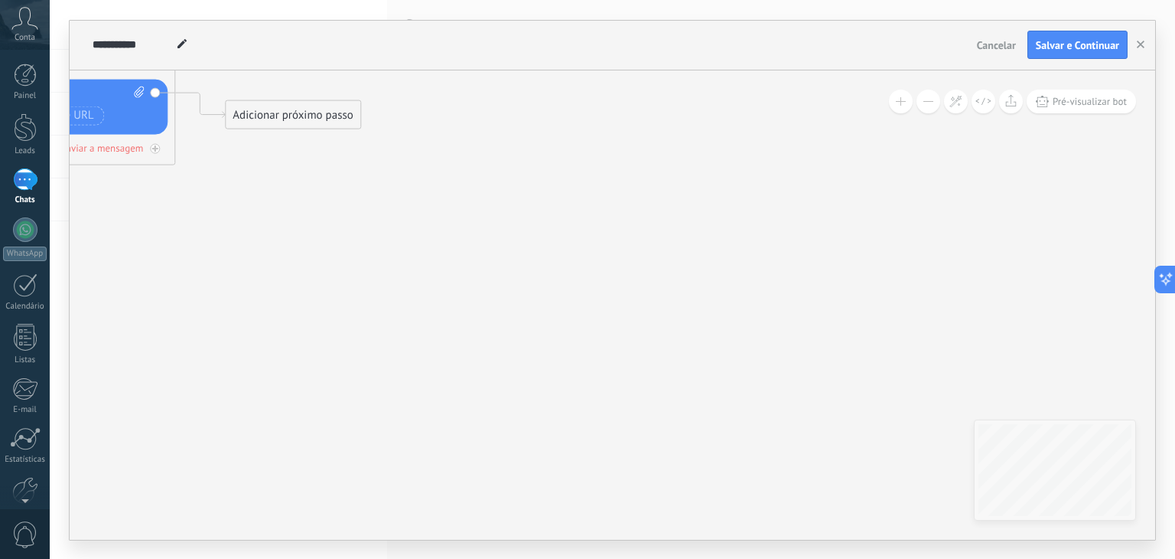
drag, startPoint x: 758, startPoint y: 475, endPoint x: 236, endPoint y: 255, distance: 567.2
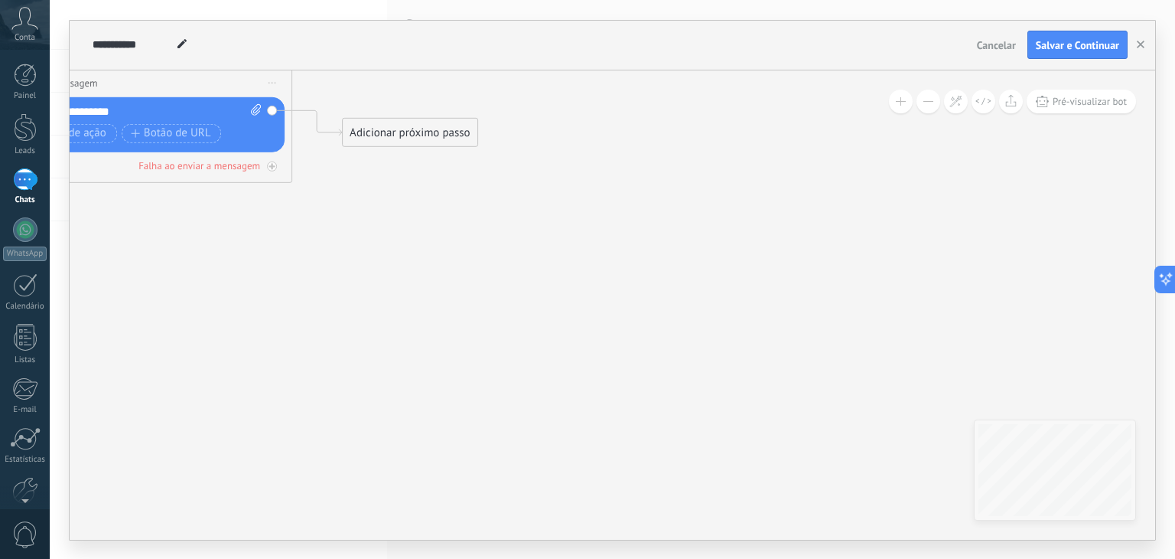
drag, startPoint x: 204, startPoint y: 261, endPoint x: 274, endPoint y: 276, distance: 71.3
click at [380, 135] on div "Adicionar próximo passo" at bounding box center [411, 133] width 135 height 25
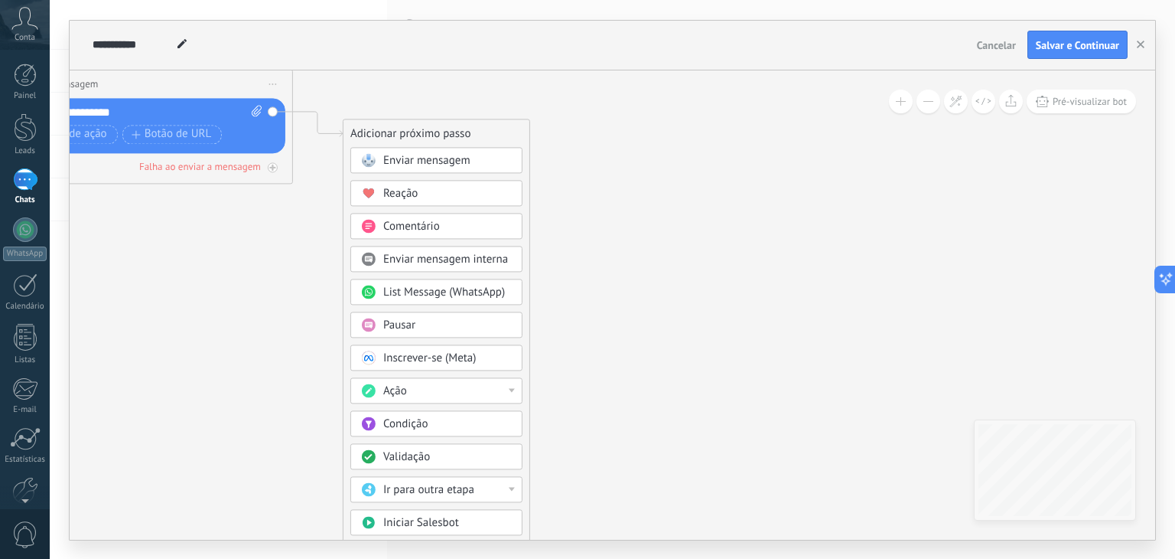
click at [398, 318] on span "Pausar" at bounding box center [399, 325] width 32 height 15
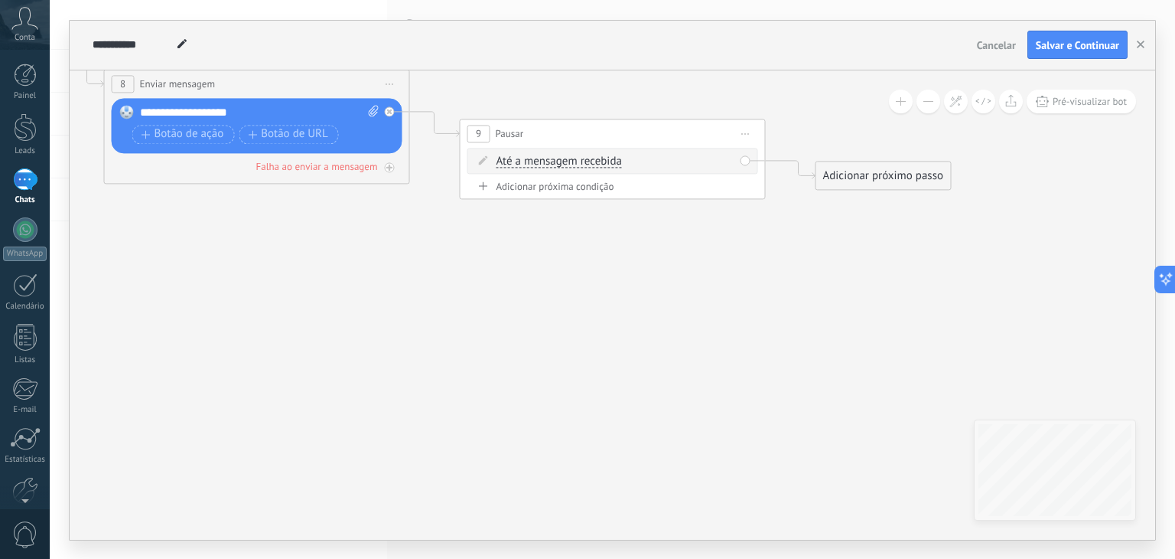
click at [554, 160] on span "Até a mensagem recebida" at bounding box center [559, 161] width 125 height 12
click at [554, 160] on button "Até a mensagem recebida" at bounding box center [584, 162] width 191 height 28
click at [533, 191] on span "Cronômetro" at bounding box center [572, 188] width 185 height 15
click at [604, 157] on span ": * horas * min * seg" at bounding box center [602, 161] width 97 height 15
type input "*"
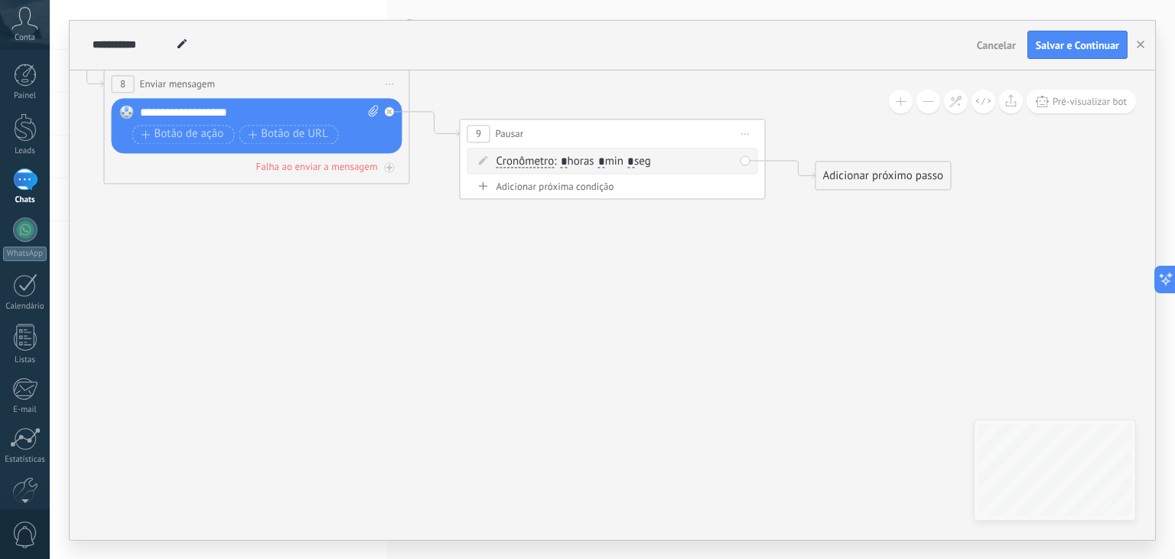
drag, startPoint x: 647, startPoint y: 158, endPoint x: 637, endPoint y: 159, distance: 9.2
click at [640, 159] on span ": * horas * min * seg" at bounding box center [602, 161] width 97 height 15
type input "*"
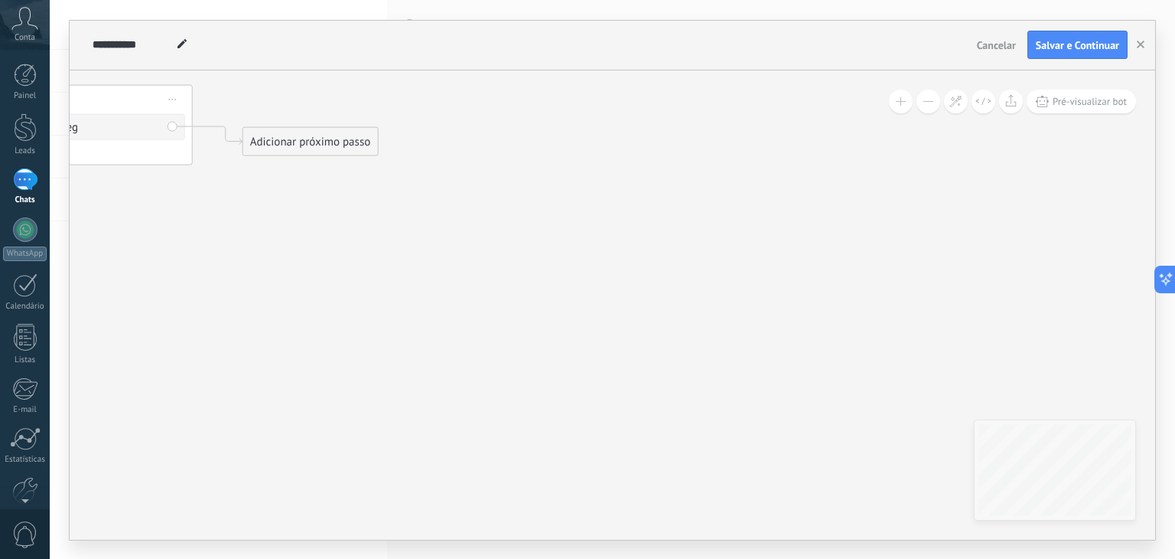
drag, startPoint x: 494, startPoint y: 273, endPoint x: 148, endPoint y: 266, distance: 345.2
click at [245, 152] on div "Adicionar próximo passo" at bounding box center [284, 141] width 135 height 25
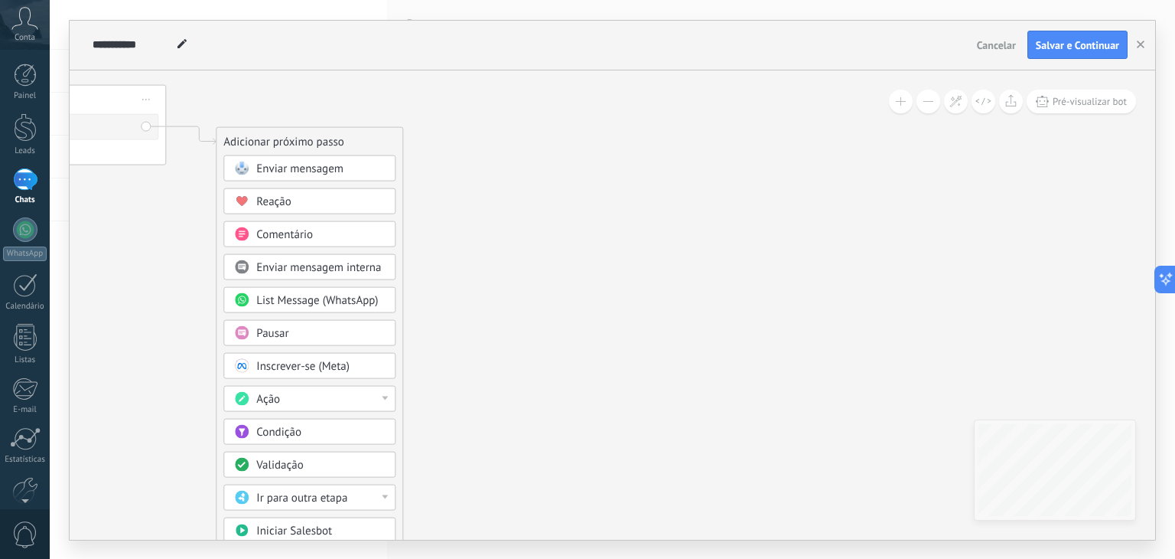
click at [319, 164] on span "Enviar mensagem" at bounding box center [299, 168] width 87 height 15
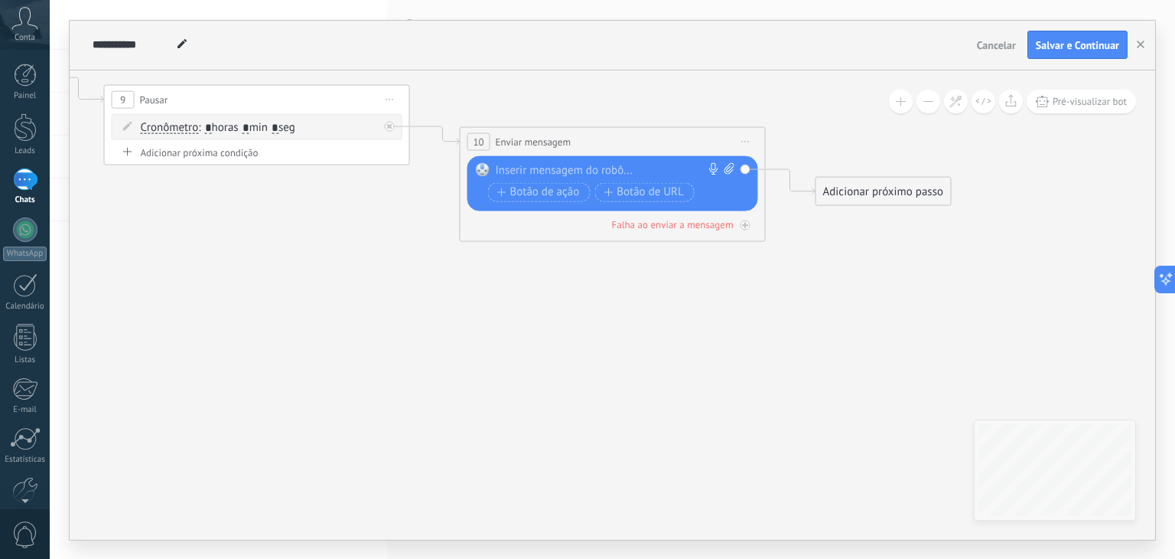
click at [725, 164] on icon at bounding box center [730, 167] width 10 height 11
click input "Upload" at bounding box center [0, 0] width 0 height 0
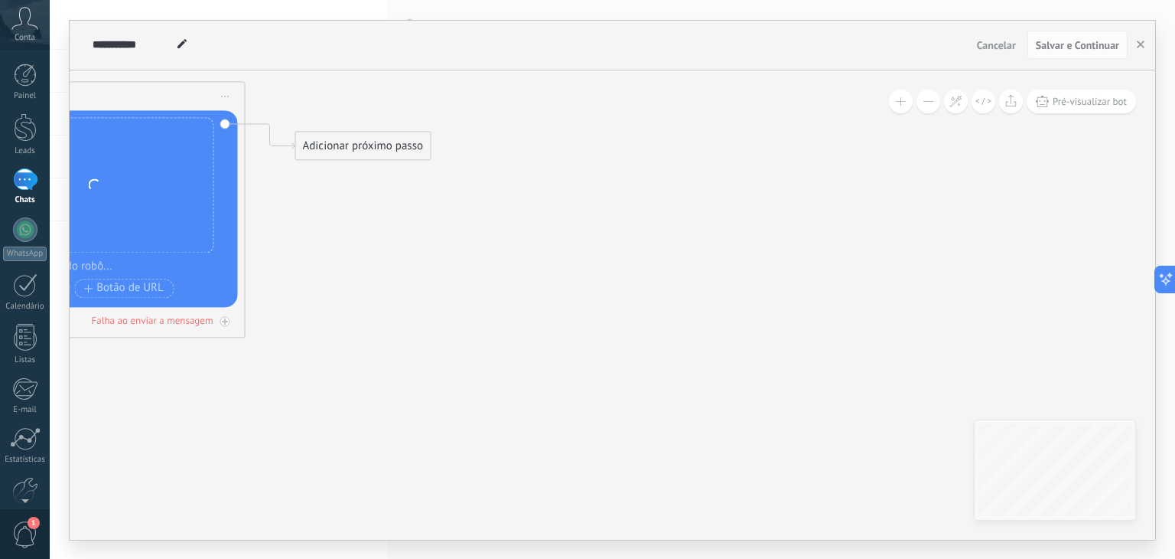
drag, startPoint x: 888, startPoint y: 259, endPoint x: 367, endPoint y: 195, distance: 524.3
click at [361, 151] on div "Adicionar próximo passo" at bounding box center [362, 144] width 135 height 25
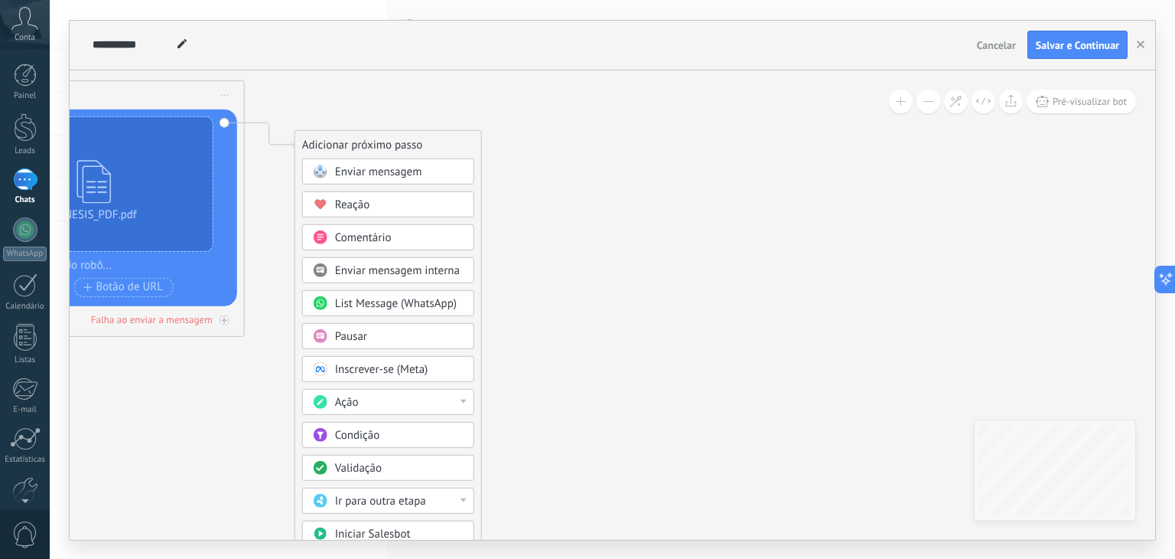
click at [388, 331] on div "Pausar" at bounding box center [399, 335] width 129 height 15
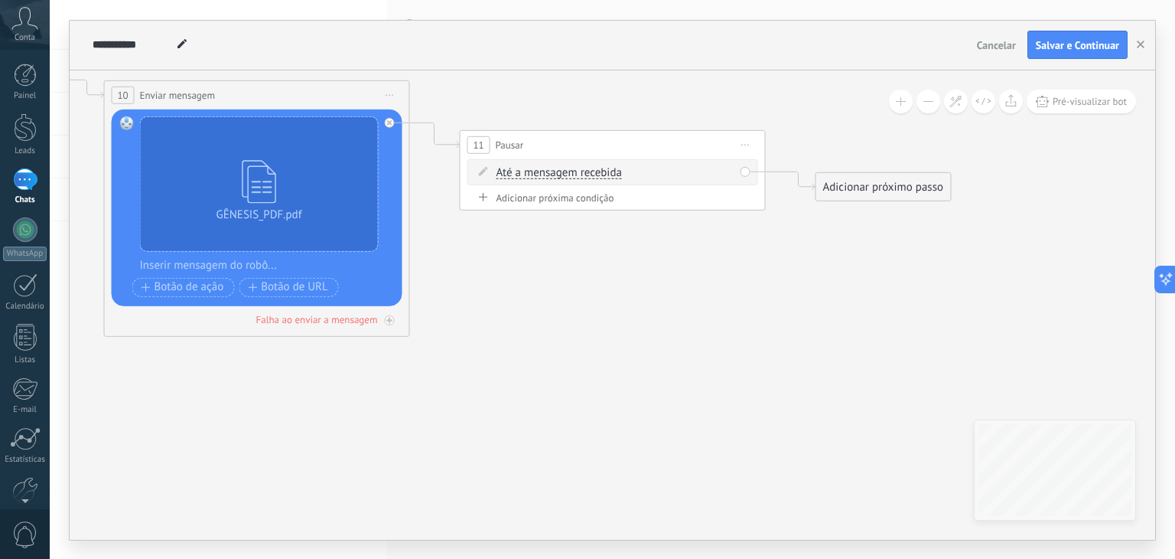
click at [592, 171] on span "Até a mensagem recebida" at bounding box center [559, 172] width 125 height 12
click at [592, 171] on button "Até a mensagem recebida" at bounding box center [584, 172] width 191 height 28
click at [523, 194] on span "Cronômetro" at bounding box center [572, 199] width 185 height 15
drag, startPoint x: 611, startPoint y: 168, endPoint x: 597, endPoint y: 168, distance: 13.8
click at [601, 168] on span ": * horas * min * seg" at bounding box center [602, 172] width 97 height 15
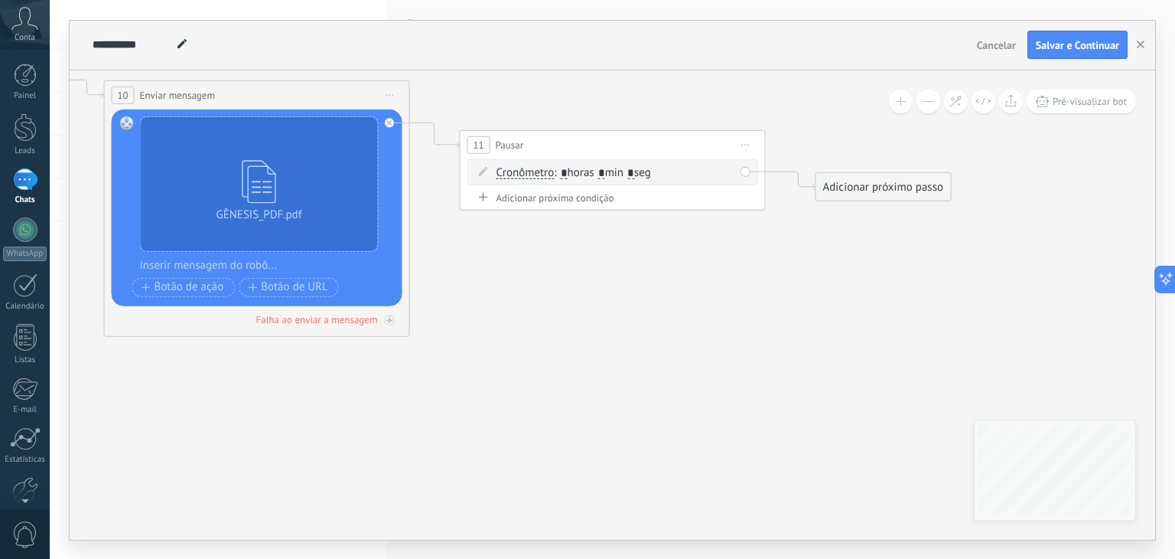
type input "*"
click at [640, 169] on span ": * horas * min * seg" at bounding box center [602, 172] width 97 height 15
type input "*"
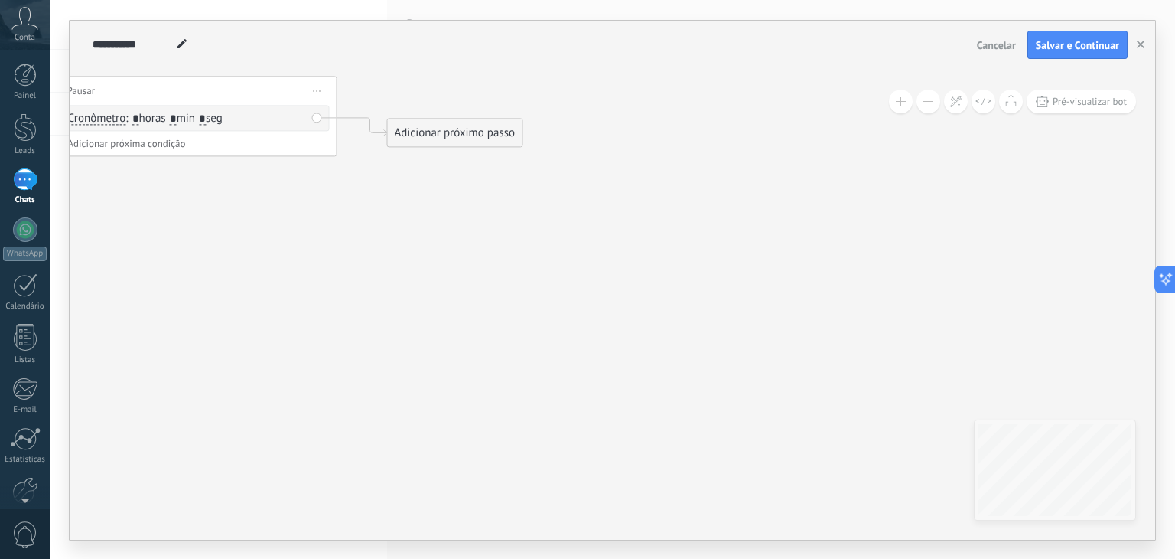
drag, startPoint x: 712, startPoint y: 275, endPoint x: 243, endPoint y: 215, distance: 472.9
click at [377, 126] on div "Adicionar próximo passo" at bounding box center [415, 126] width 135 height 25
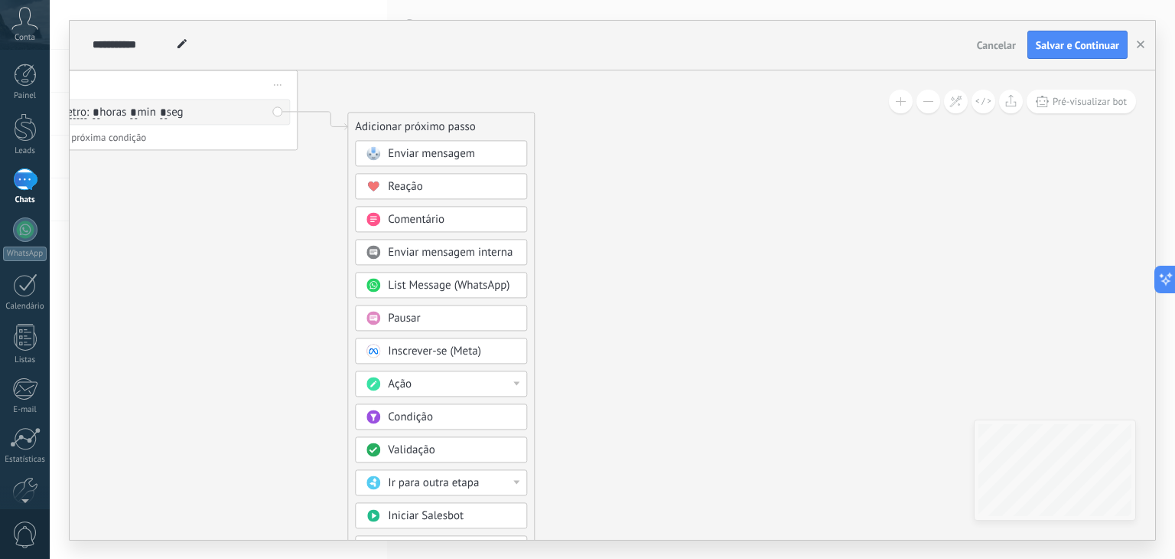
click at [424, 155] on span "Enviar mensagem" at bounding box center [431, 153] width 87 height 15
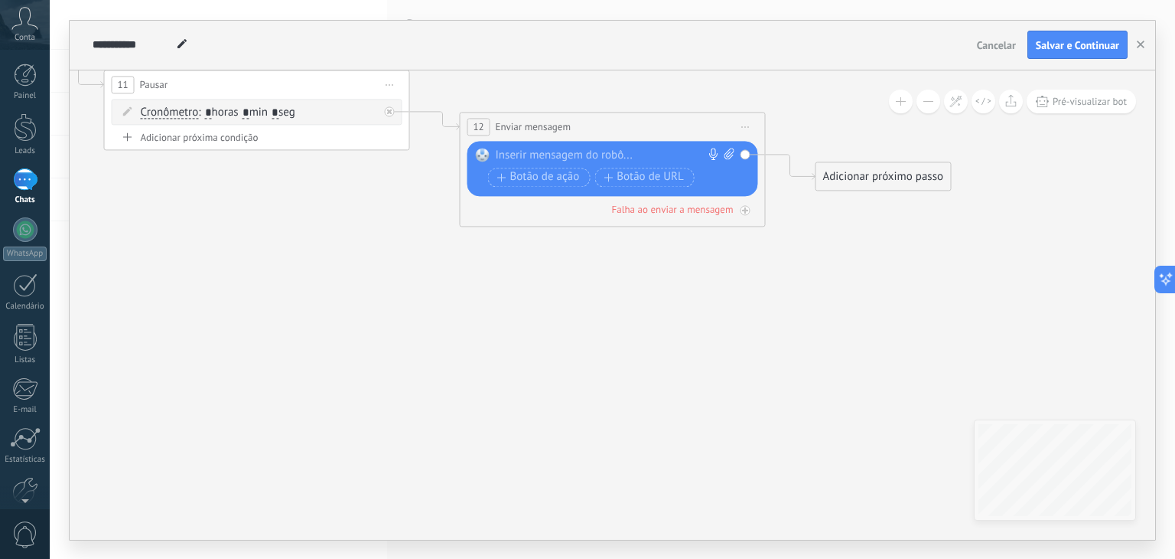
click at [728, 154] on icon at bounding box center [730, 153] width 10 height 11
click input "Upload" at bounding box center [0, 0] width 0 height 0
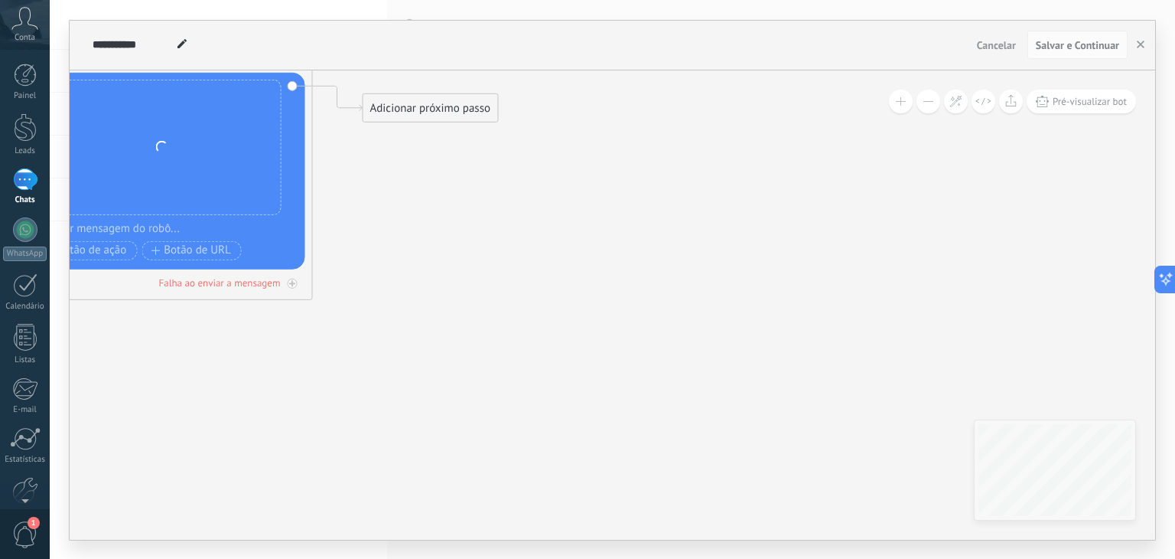
drag, startPoint x: 797, startPoint y: 273, endPoint x: 430, endPoint y: 188, distance: 376.2
click at [416, 112] on div "Adicionar próximo passo" at bounding box center [430, 107] width 135 height 25
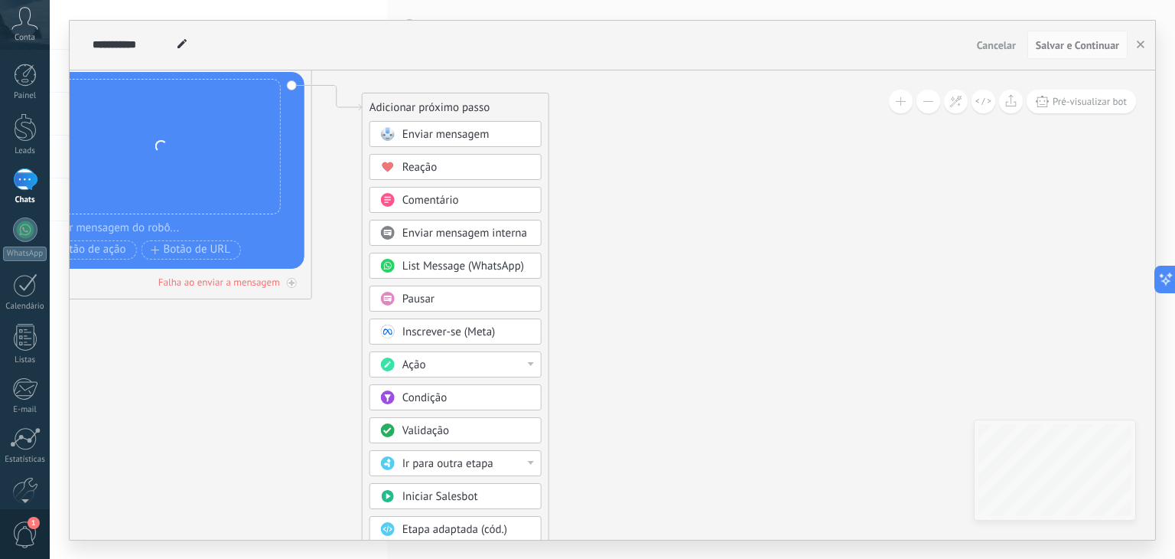
click at [456, 298] on div "Pausar" at bounding box center [466, 299] width 129 height 15
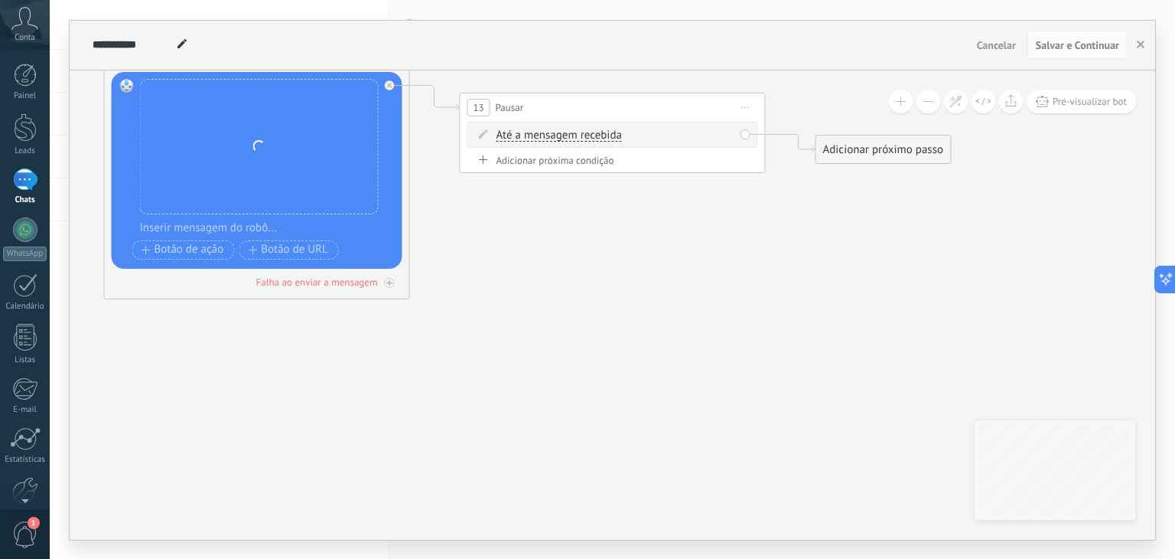
click at [574, 134] on span "Até a mensagem recebida" at bounding box center [559, 135] width 125 height 12
click at [574, 134] on button "Até a mensagem recebida" at bounding box center [584, 136] width 191 height 28
click at [543, 166] on span "Cronômetro" at bounding box center [572, 162] width 185 height 15
drag, startPoint x: 611, startPoint y: 129, endPoint x: 589, endPoint y: 129, distance: 22.2
click at [601, 129] on span ": * horas * min * seg" at bounding box center [602, 135] width 97 height 15
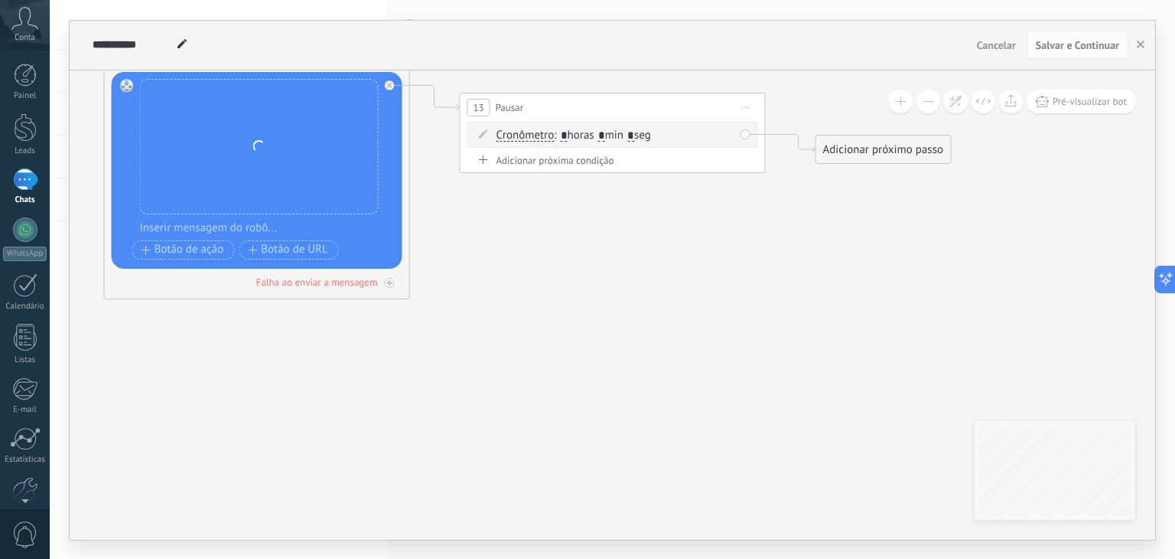
type input "*"
click at [640, 132] on span ": * horas * min * seg" at bounding box center [602, 135] width 97 height 15
type input "*"
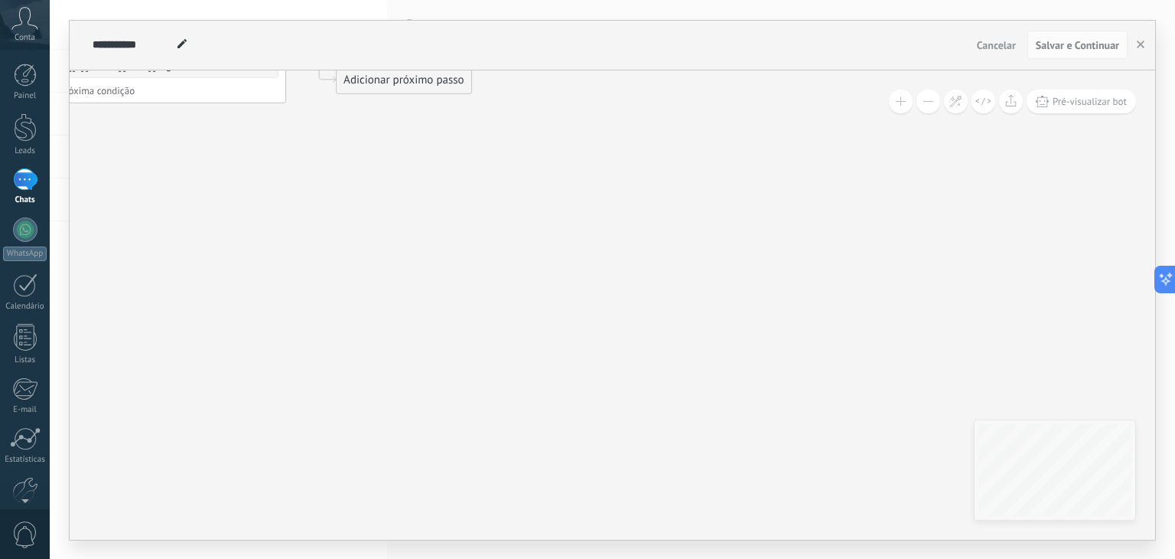
drag, startPoint x: 575, startPoint y: 235, endPoint x: 293, endPoint y: 152, distance: 293.5
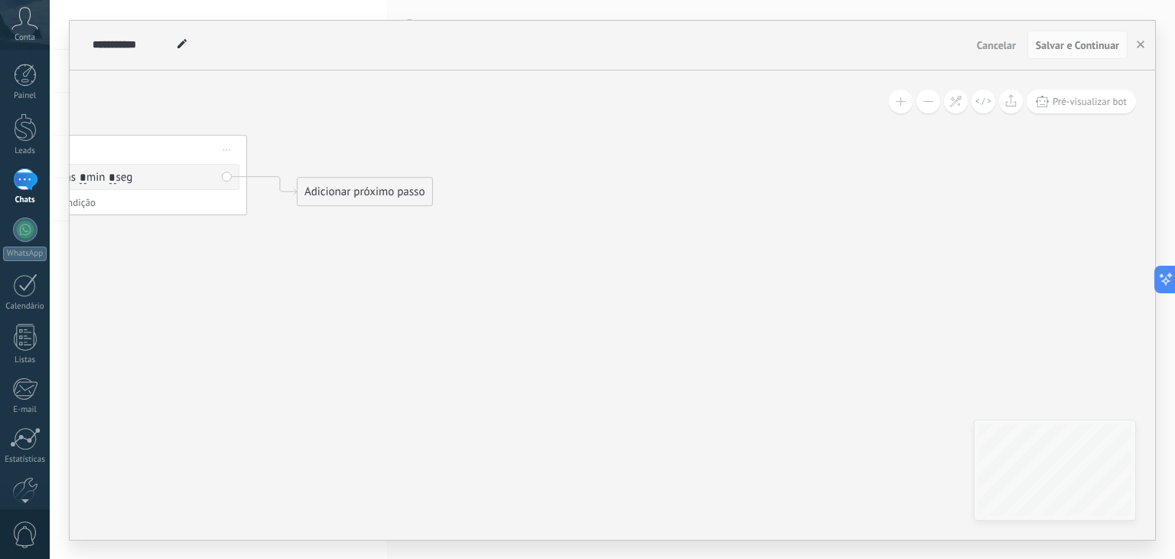
drag, startPoint x: 318, startPoint y: 90, endPoint x: 309, endPoint y: 214, distance: 125.0
click at [324, 185] on div "Adicionar próximo passo" at bounding box center [365, 192] width 135 height 25
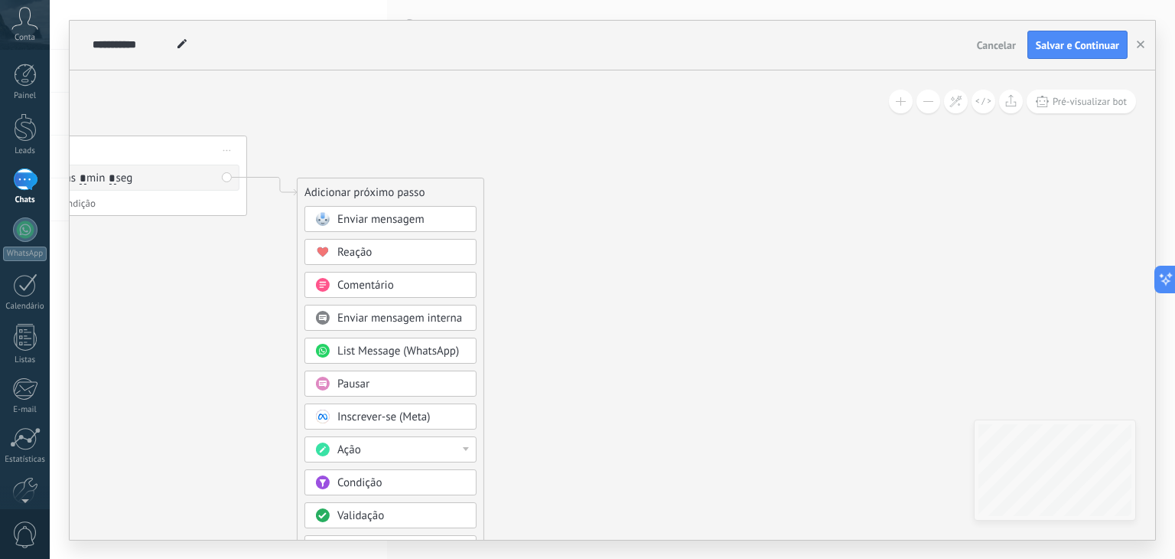
click at [370, 221] on span "Enviar mensagem" at bounding box center [380, 219] width 87 height 15
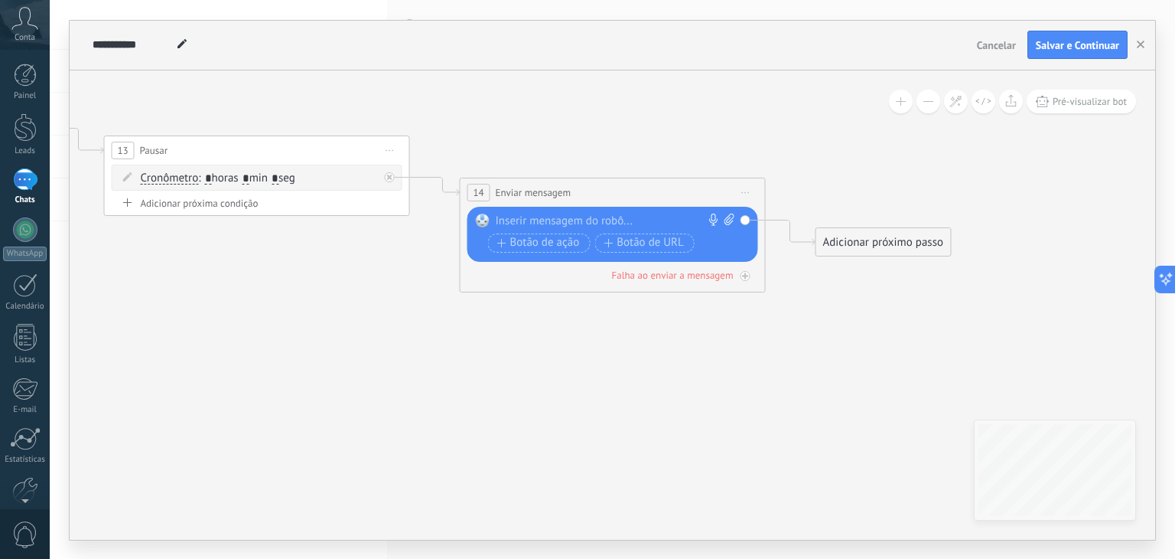
click at [725, 221] on icon at bounding box center [730, 218] width 10 height 11
click input "Upload" at bounding box center [0, 0] width 0 height 0
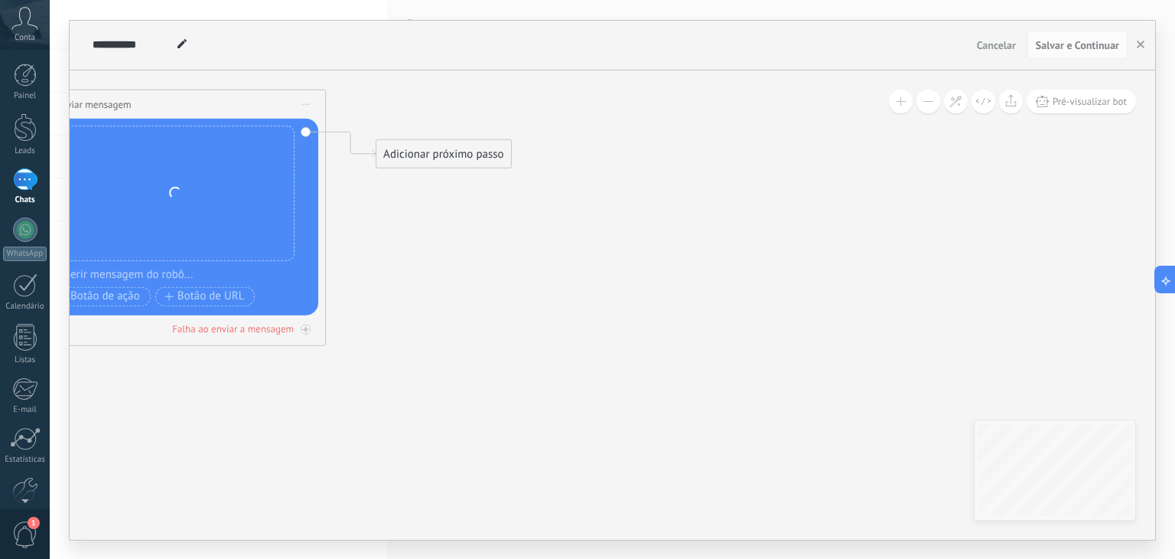
drag, startPoint x: 780, startPoint y: 384, endPoint x: 340, endPoint y: 295, distance: 449.7
click at [474, 150] on div "Adicionar próximo passo" at bounding box center [443, 153] width 135 height 25
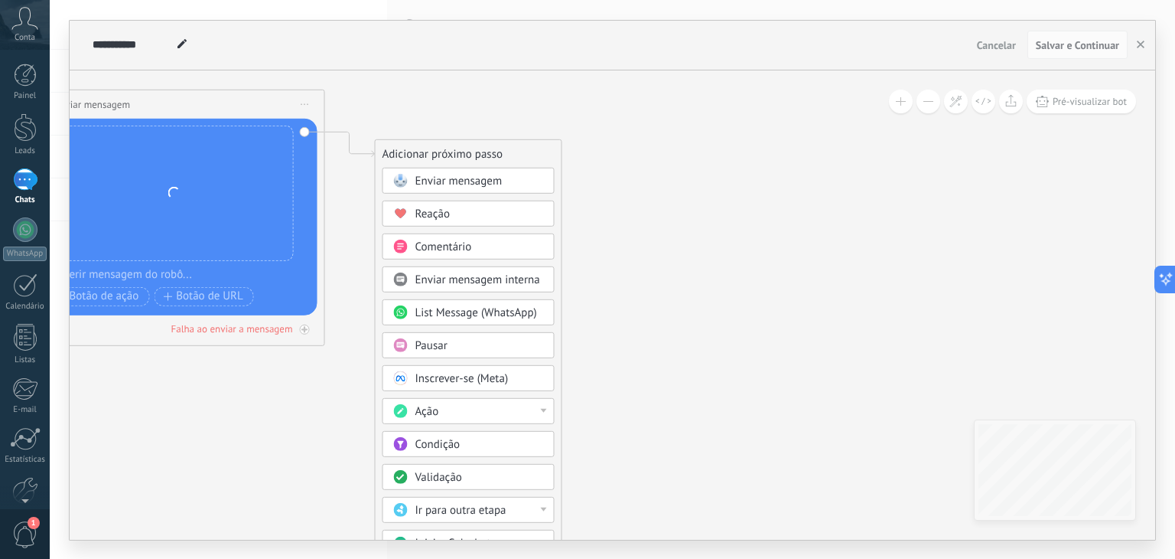
click at [465, 339] on div "Pausar" at bounding box center [479, 344] width 129 height 15
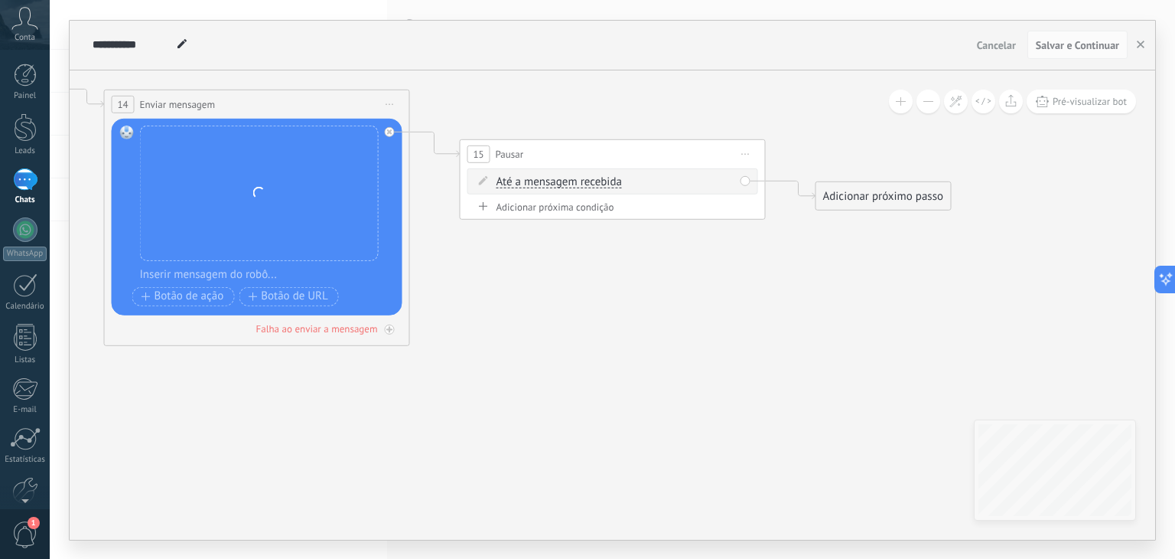
click at [546, 178] on span "Até a mensagem recebida" at bounding box center [559, 181] width 125 height 12
click at [546, 178] on button "Até a mensagem recebida" at bounding box center [584, 182] width 191 height 28
click at [536, 206] on span "Cronômetro" at bounding box center [572, 208] width 185 height 15
click at [605, 177] on span ": * horas * min * seg" at bounding box center [602, 181] width 97 height 15
type input "*"
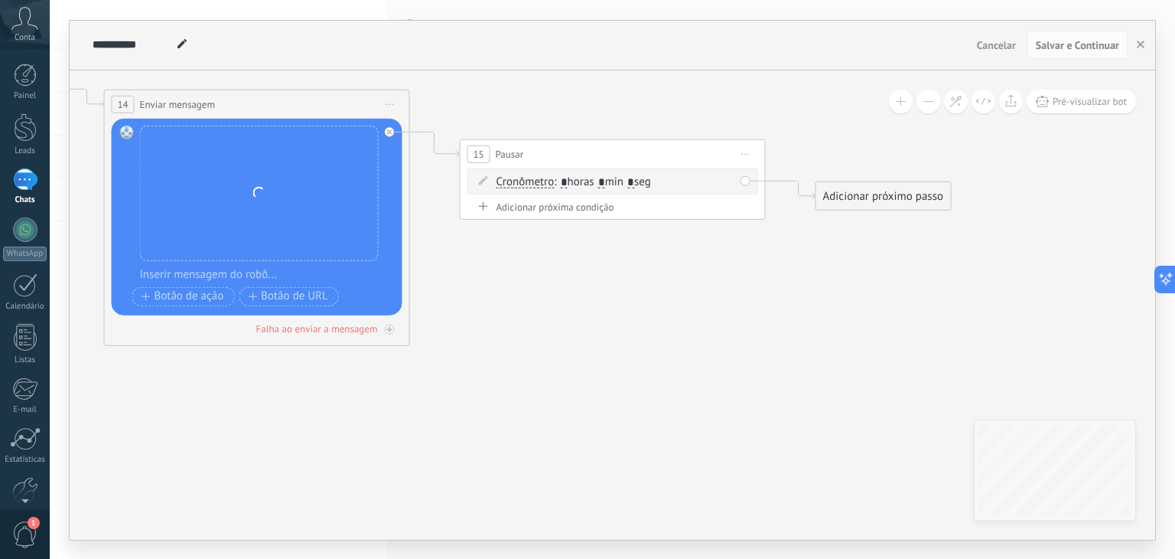
click at [646, 178] on span ": * horas * min * seg" at bounding box center [602, 181] width 97 height 15
click at [639, 178] on span ": * horas * min * seg" at bounding box center [602, 181] width 97 height 15
type input "*"
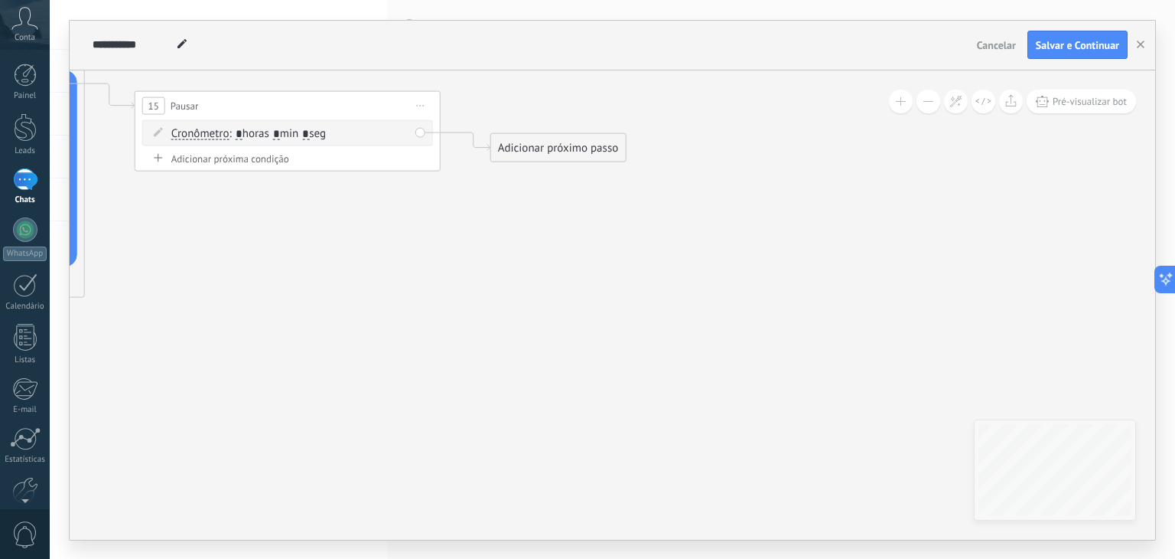
drag, startPoint x: 719, startPoint y: 288, endPoint x: 409, endPoint y: 208, distance: 319.2
click at [536, 150] on div "Adicionar próximo passo" at bounding box center [552, 144] width 135 height 25
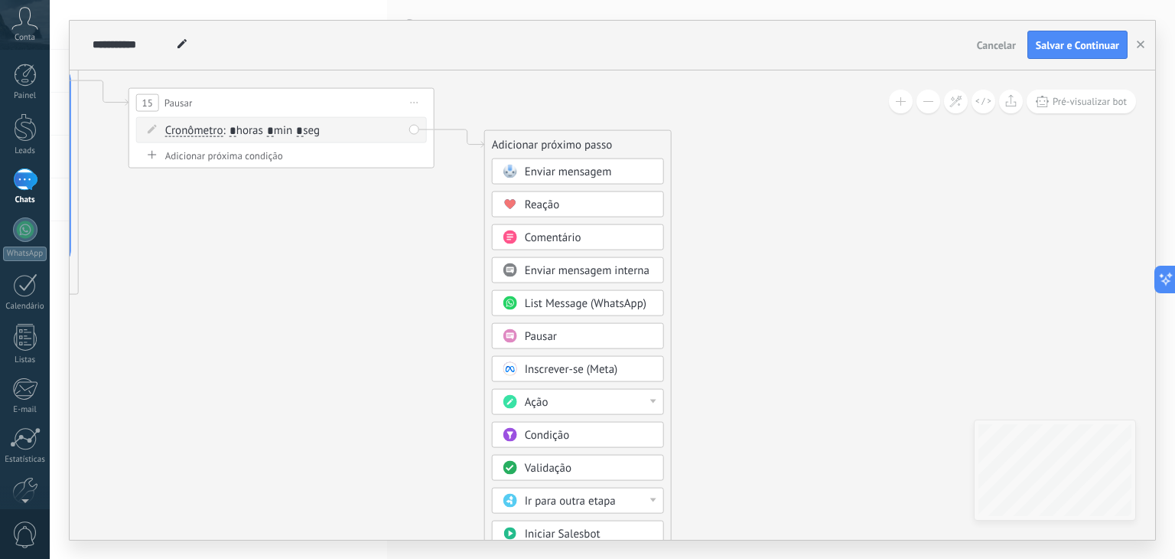
click at [553, 171] on span "Enviar mensagem" at bounding box center [568, 171] width 87 height 15
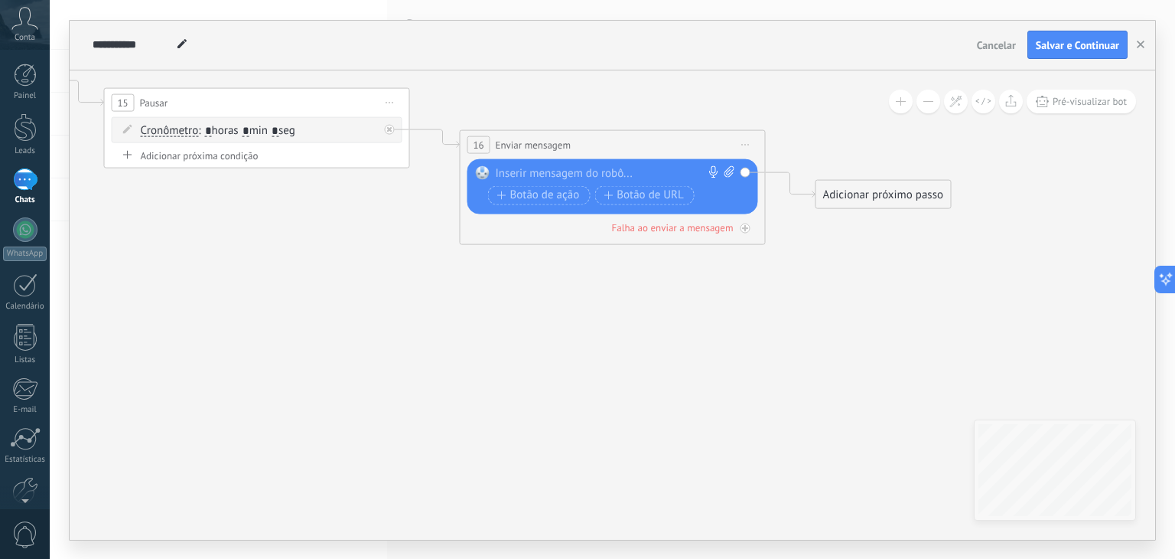
click at [732, 172] on icon at bounding box center [730, 170] width 10 height 11
click input "Upload" at bounding box center [0, 0] width 0 height 0
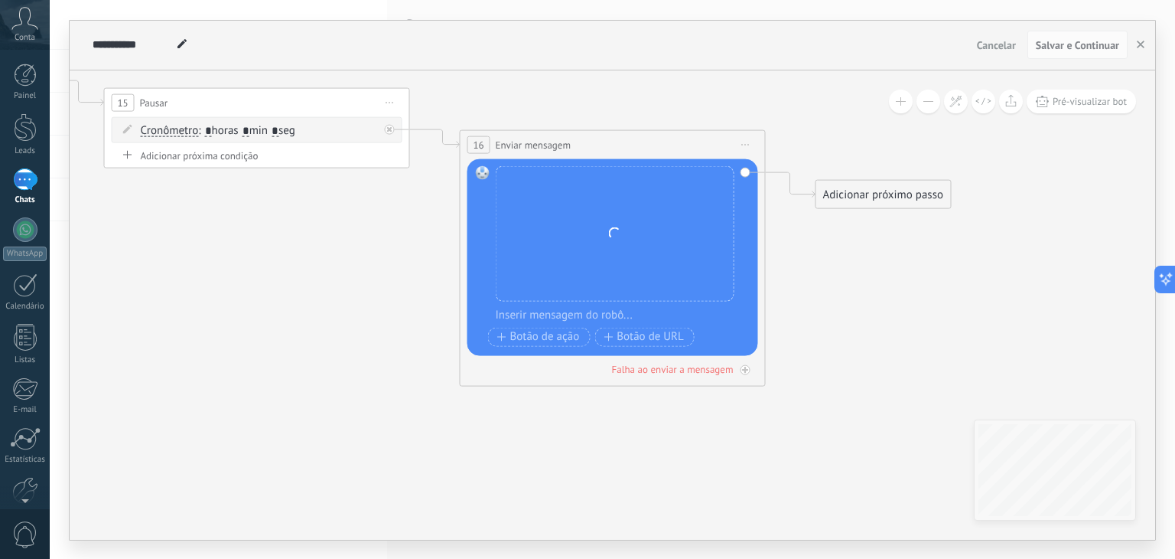
click at [874, 198] on div "Adicionar próximo passo" at bounding box center [883, 193] width 135 height 25
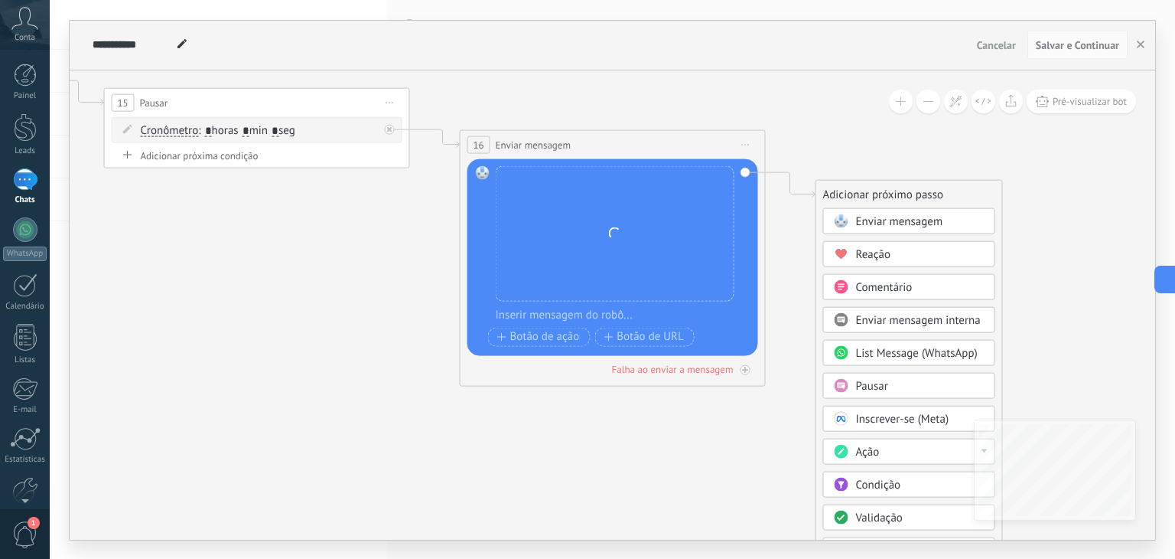
click at [880, 386] on span "Pausar" at bounding box center [872, 385] width 32 height 15
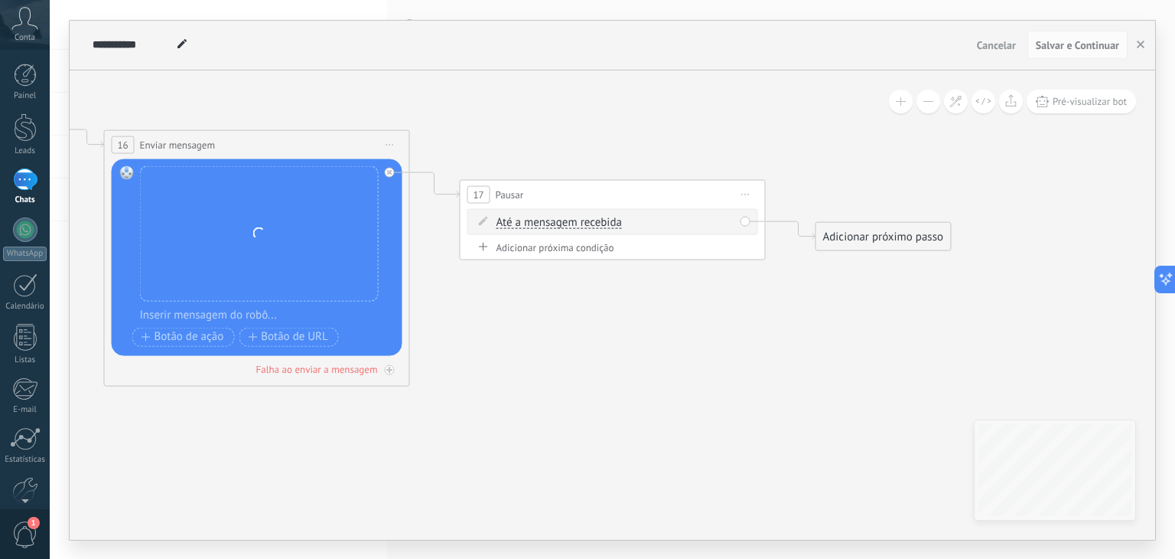
click at [569, 221] on span "Até a mensagem recebida" at bounding box center [559, 222] width 125 height 12
click at [569, 221] on button "Até a mensagem recebida" at bounding box center [584, 222] width 191 height 28
click at [539, 246] on span "Cronômetro" at bounding box center [572, 249] width 185 height 15
click at [605, 218] on span ": * horas * min * seg" at bounding box center [602, 221] width 97 height 15
type input "*"
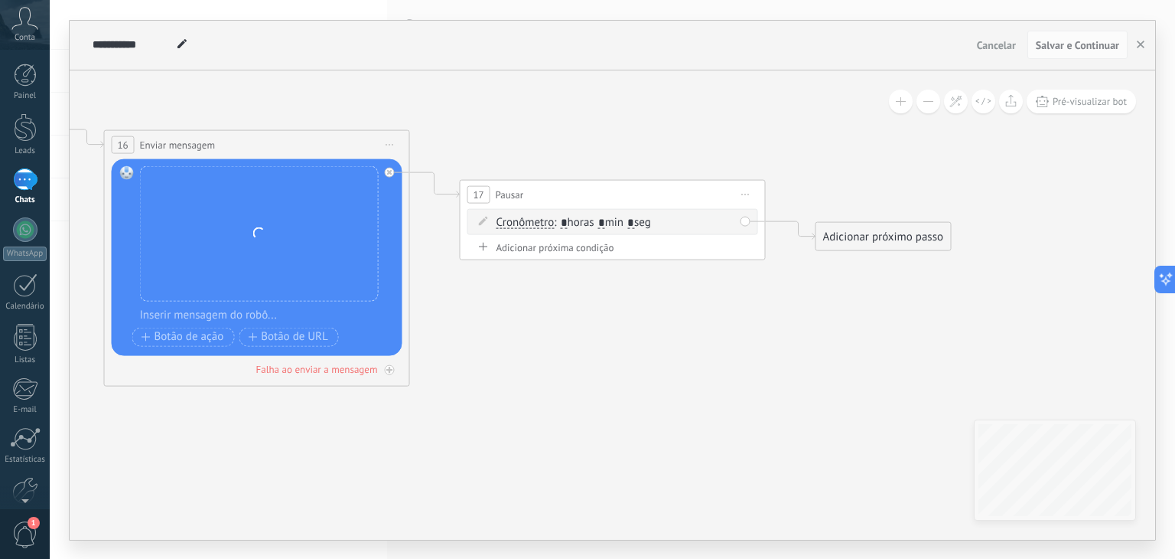
drag, startPoint x: 646, startPoint y: 223, endPoint x: 635, endPoint y: 220, distance: 11.1
click at [639, 223] on span ": * horas * min * seg" at bounding box center [602, 221] width 97 height 15
type input "*"
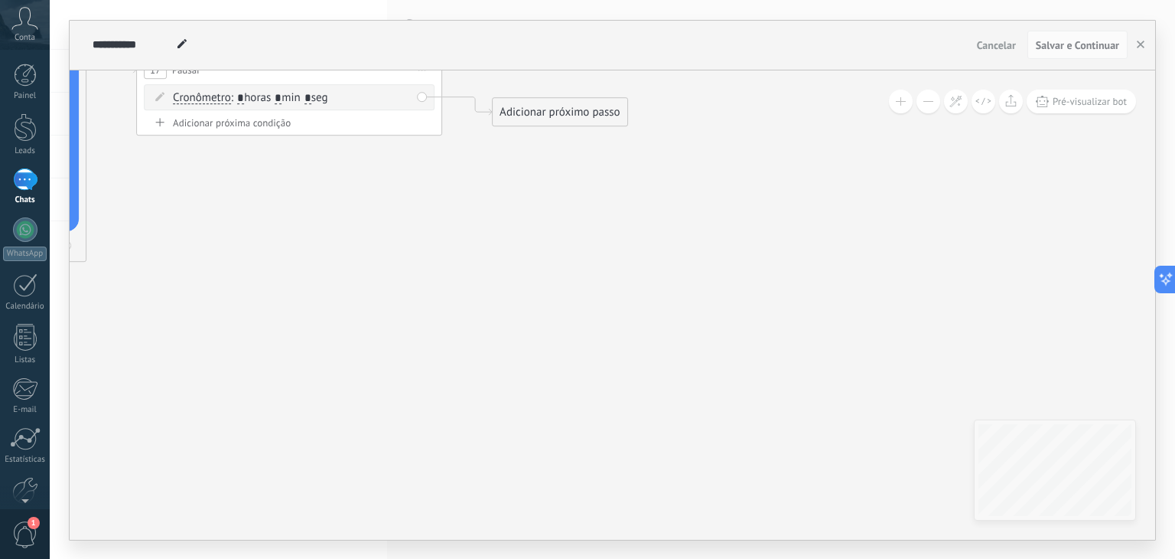
drag, startPoint x: 652, startPoint y: 285, endPoint x: 331, endPoint y: 167, distance: 342.6
click at [515, 116] on div "Adicionar próximo passo" at bounding box center [535, 111] width 135 height 25
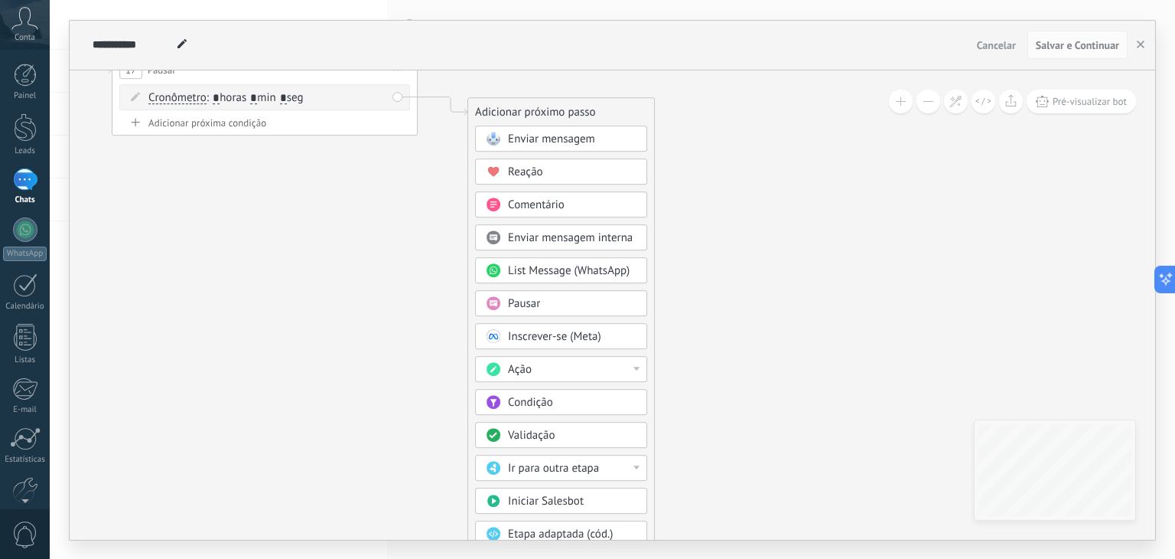
click at [545, 138] on span "Enviar mensagem" at bounding box center [551, 139] width 87 height 15
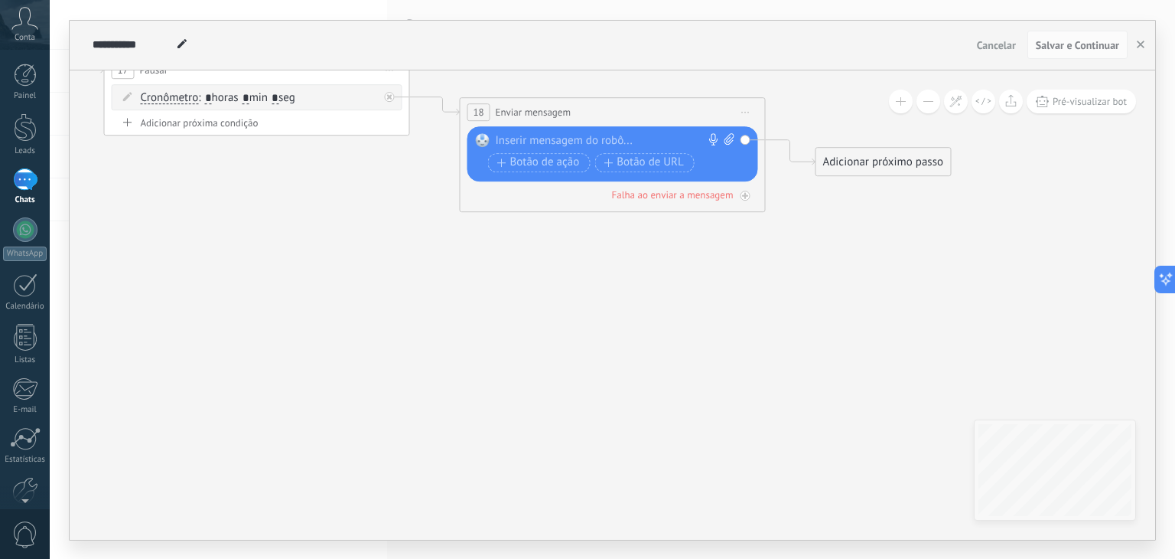
click at [729, 135] on icon at bounding box center [730, 138] width 10 height 11
click input "Upload" at bounding box center [0, 0] width 0 height 0
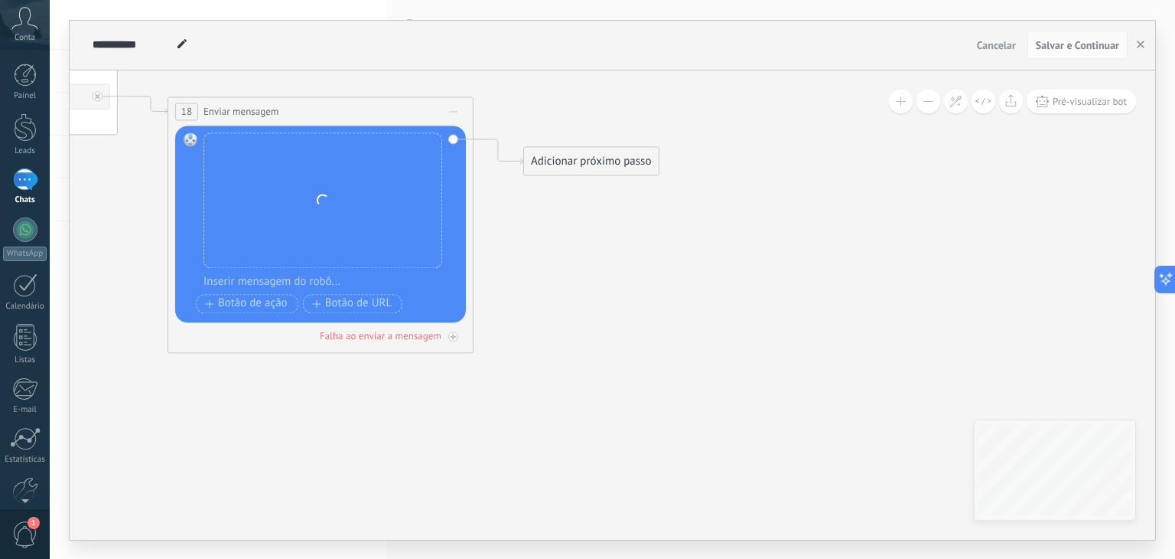
click at [557, 155] on div "Adicionar próximo passo" at bounding box center [587, 160] width 135 height 25
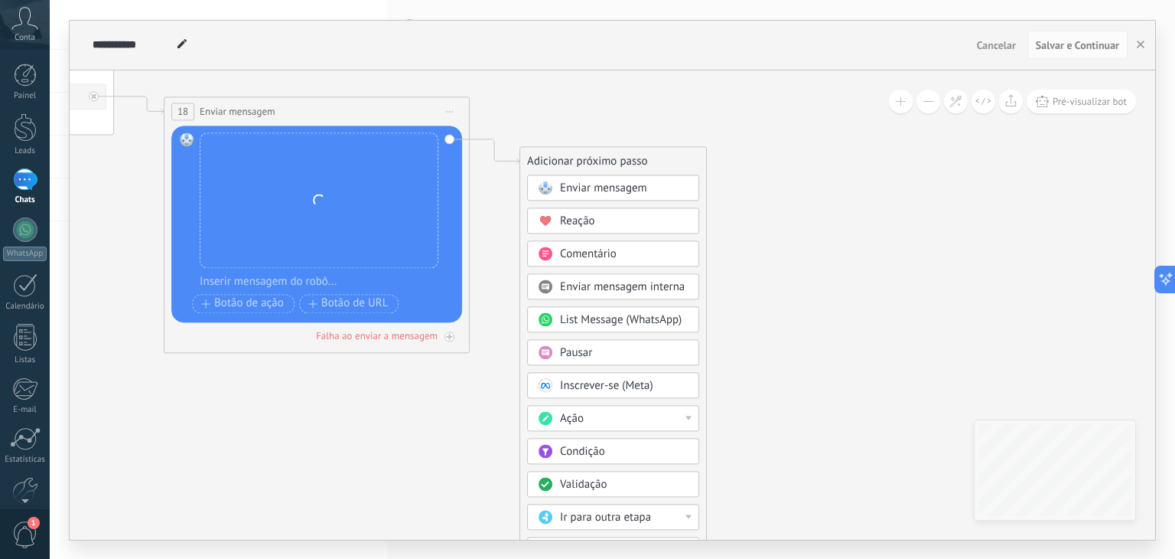
click at [614, 347] on div "Pausar" at bounding box center [624, 352] width 129 height 15
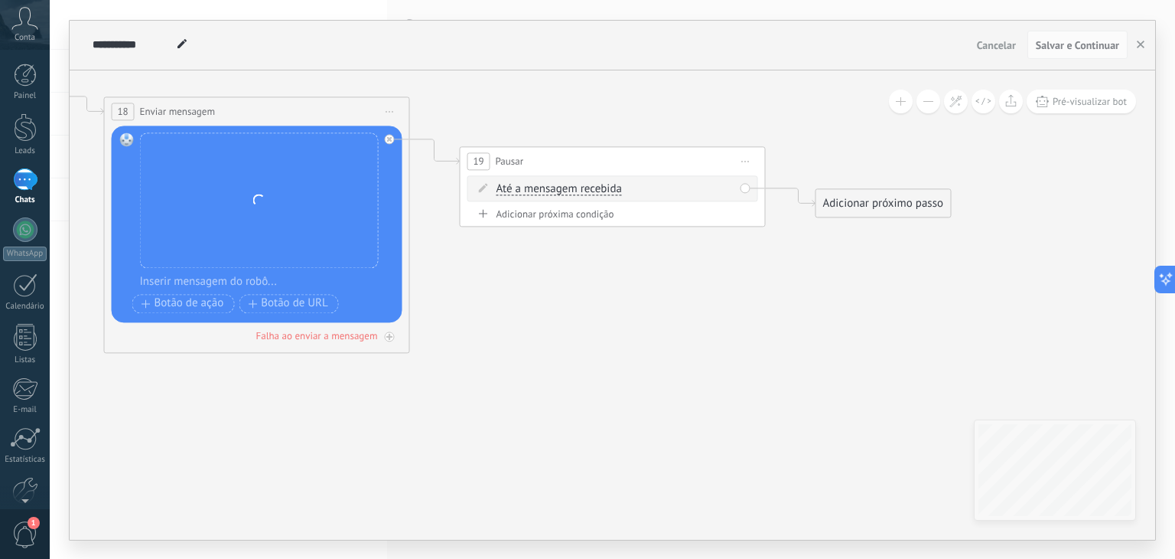
click at [555, 189] on span "Até a mensagem recebida" at bounding box center [559, 189] width 125 height 12
click at [555, 189] on button "Até a mensagem recebida" at bounding box center [584, 189] width 191 height 28
click at [558, 212] on span "Cronômetro" at bounding box center [572, 216] width 185 height 15
drag, startPoint x: 610, startPoint y: 182, endPoint x: 601, endPoint y: 184, distance: 9.3
click at [601, 184] on span ": * horas * min * seg" at bounding box center [602, 188] width 97 height 15
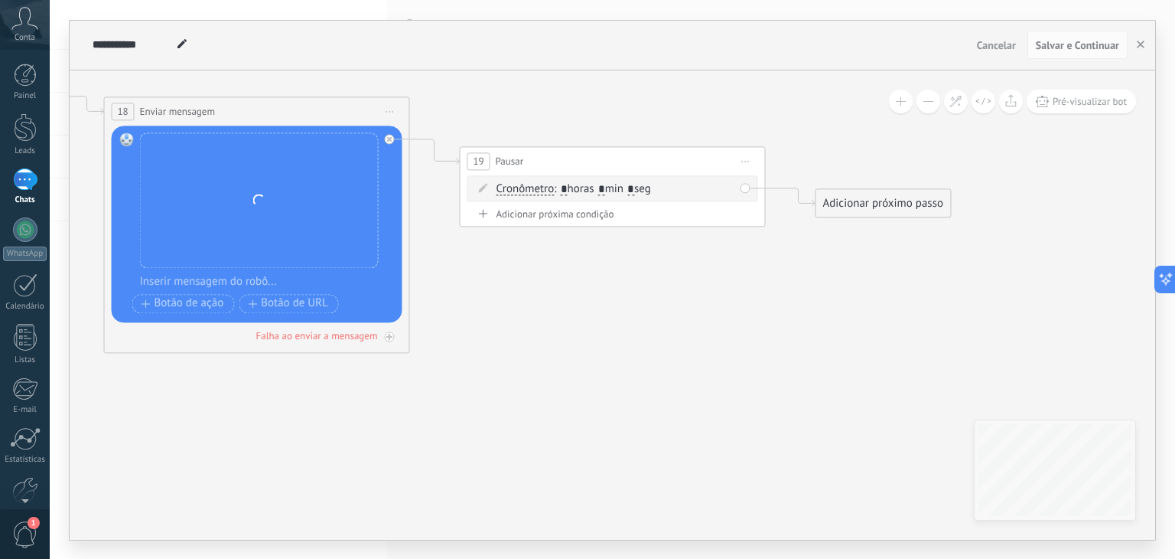
type input "*"
drag, startPoint x: 647, startPoint y: 183, endPoint x: 637, endPoint y: 181, distance: 10.1
click at [641, 182] on span ": * horas * min * seg" at bounding box center [602, 188] width 97 height 15
type input "*"
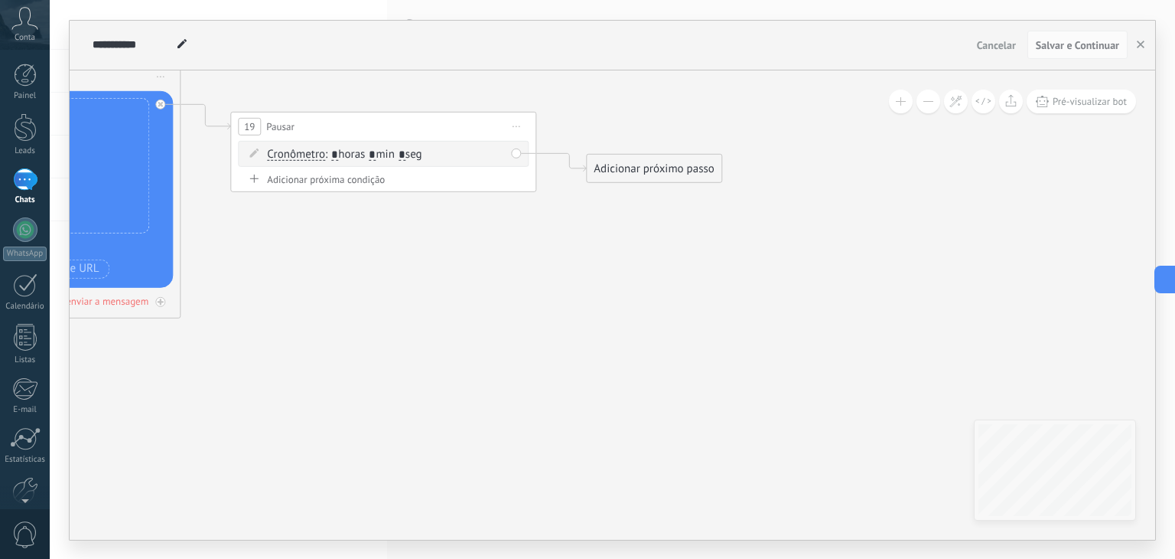
drag, startPoint x: 797, startPoint y: 285, endPoint x: 511, endPoint y: 246, distance: 288.9
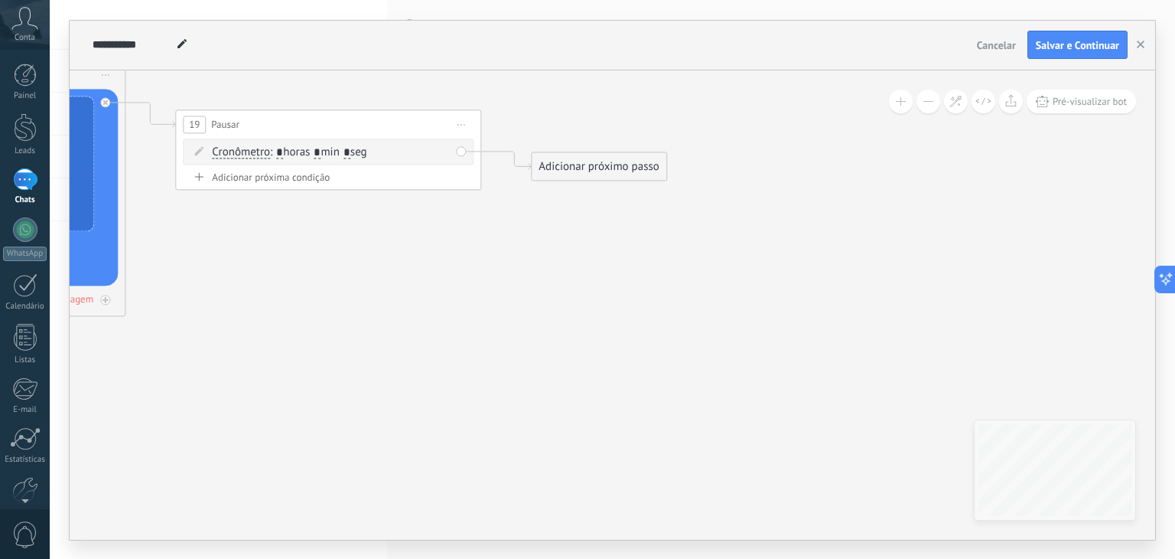
click at [591, 165] on div "Adicionar próximo passo" at bounding box center [599, 166] width 135 height 25
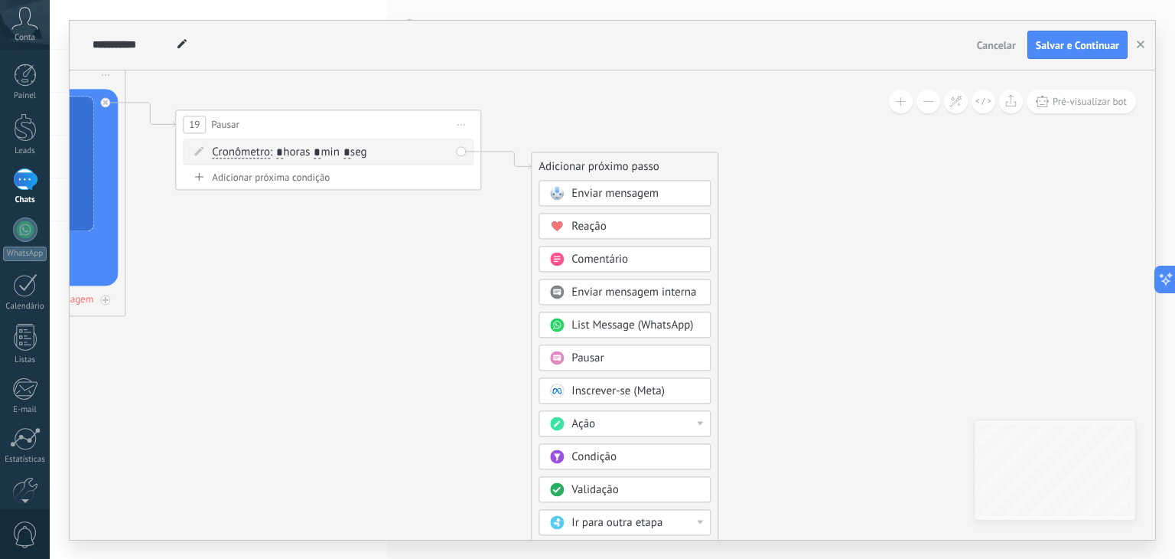
click at [600, 191] on span "Enviar mensagem" at bounding box center [615, 193] width 87 height 15
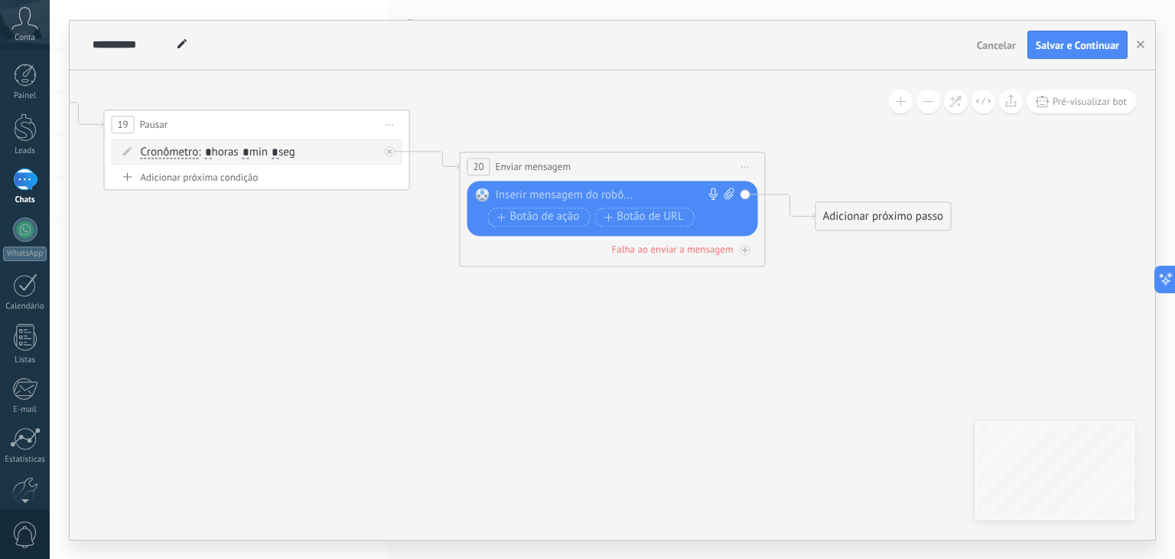
click at [601, 192] on div at bounding box center [609, 194] width 227 height 15
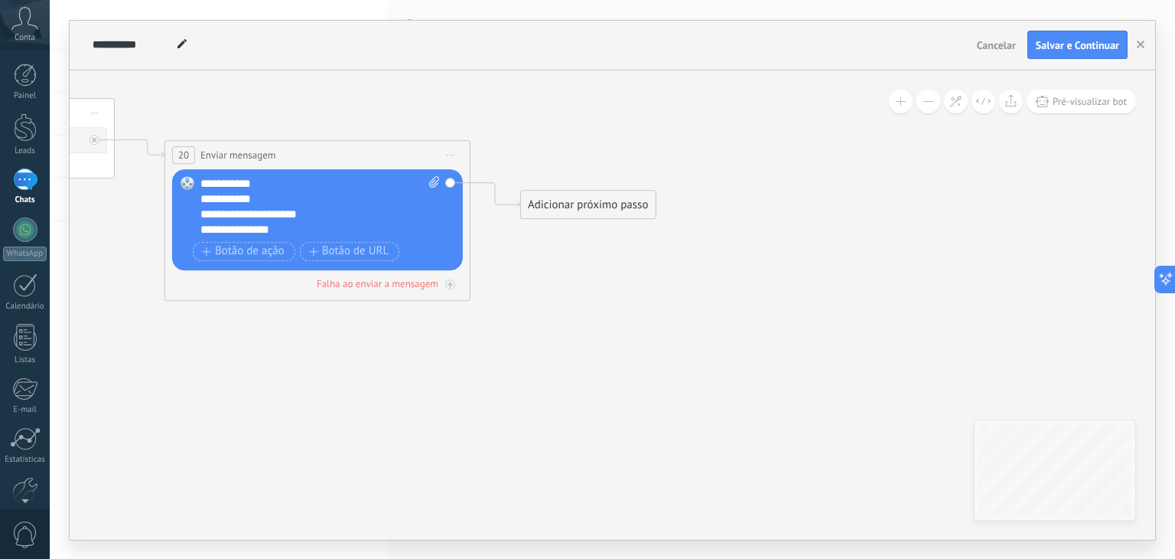
drag, startPoint x: 653, startPoint y: 393, endPoint x: 352, endPoint y: 380, distance: 301.0
click at [1081, 42] on span "Salvar e Continuar" at bounding box center [1077, 45] width 83 height 11
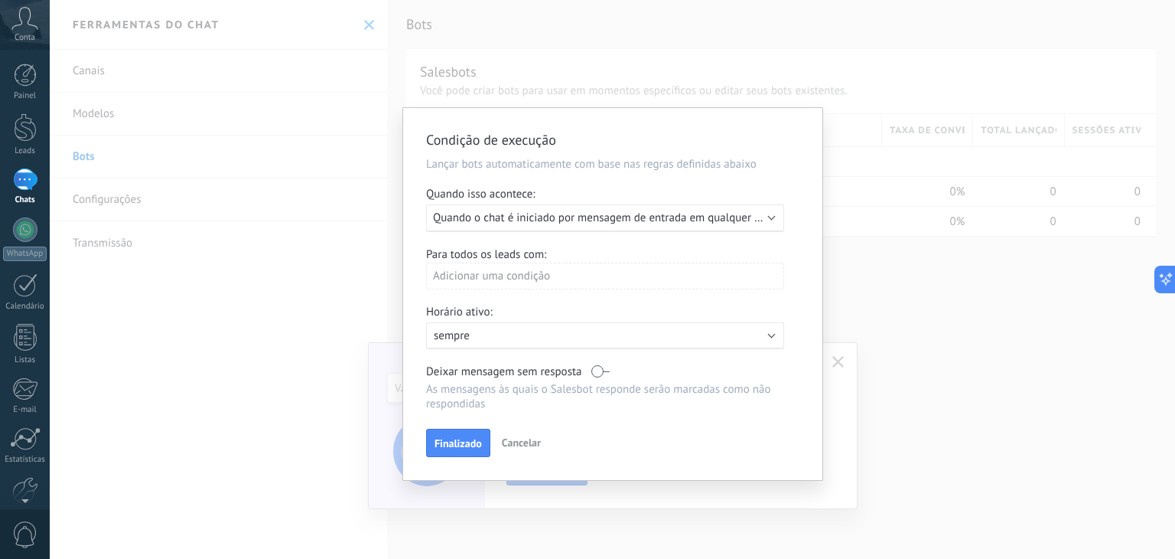
click at [763, 215] on span "Quando o chat é iniciado por mensagem de entrada em qualquer canal" at bounding box center [606, 217] width 347 height 15
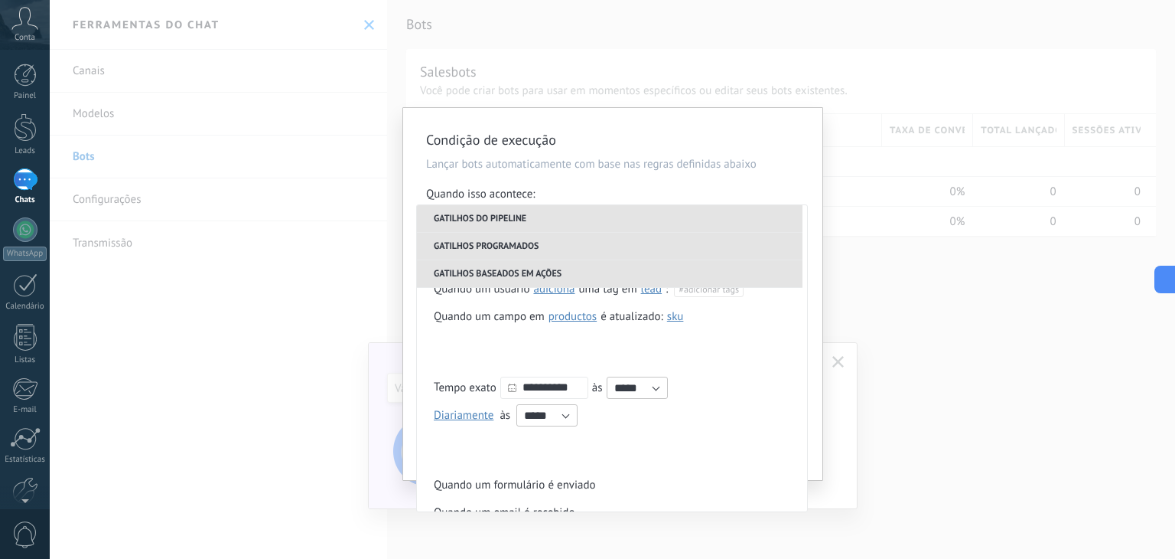
scroll to position [361, 0]
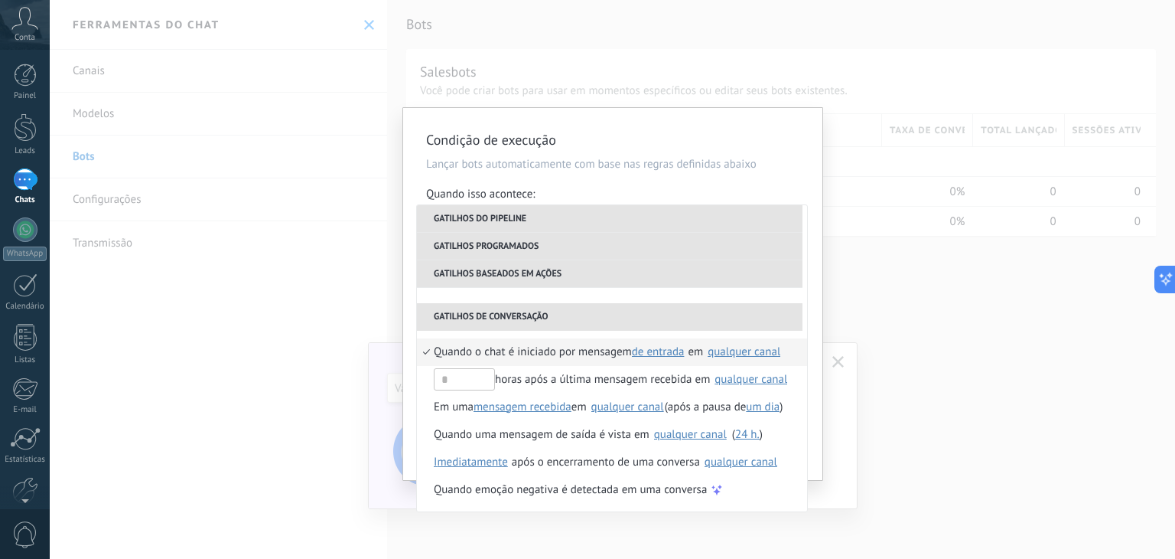
click at [738, 352] on div "qualquer canal" at bounding box center [744, 351] width 73 height 11
click at [884, 294] on div "Condição de execução Lançar bots automaticamente com base nas regras definidas …" at bounding box center [613, 279] width 1126 height 559
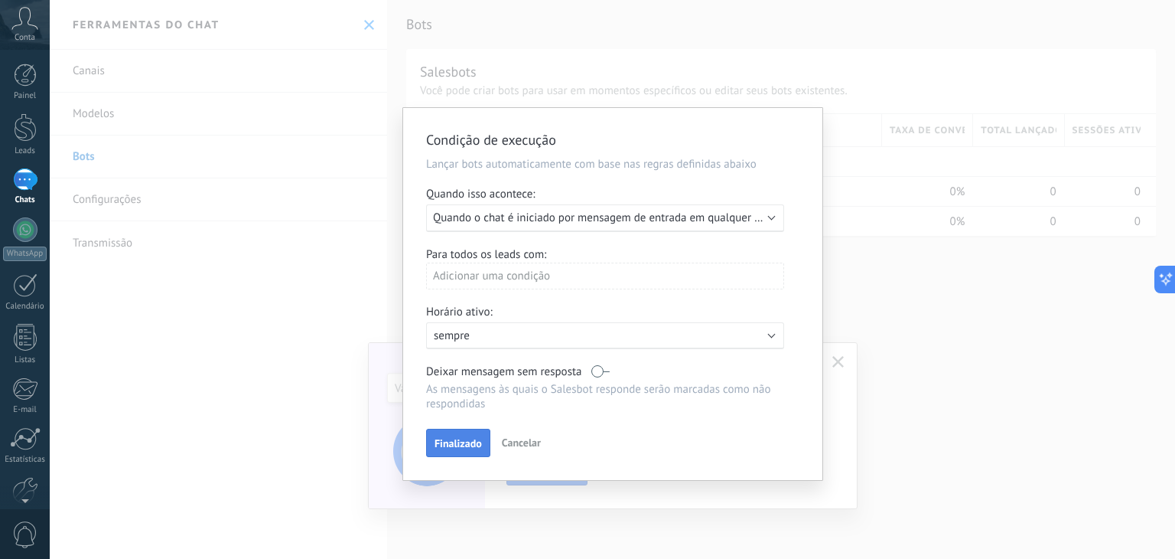
click at [471, 448] on span "Finalizado" at bounding box center [458, 443] width 47 height 11
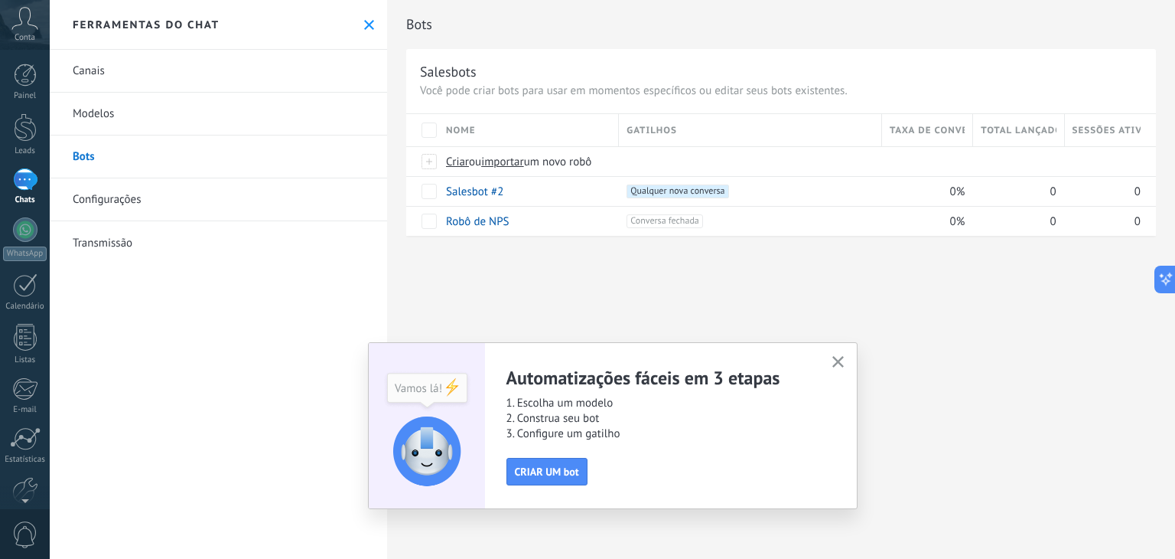
click at [836, 359] on use "button" at bounding box center [838, 361] width 11 height 11
